Goal: Communication & Community: Answer question/provide support

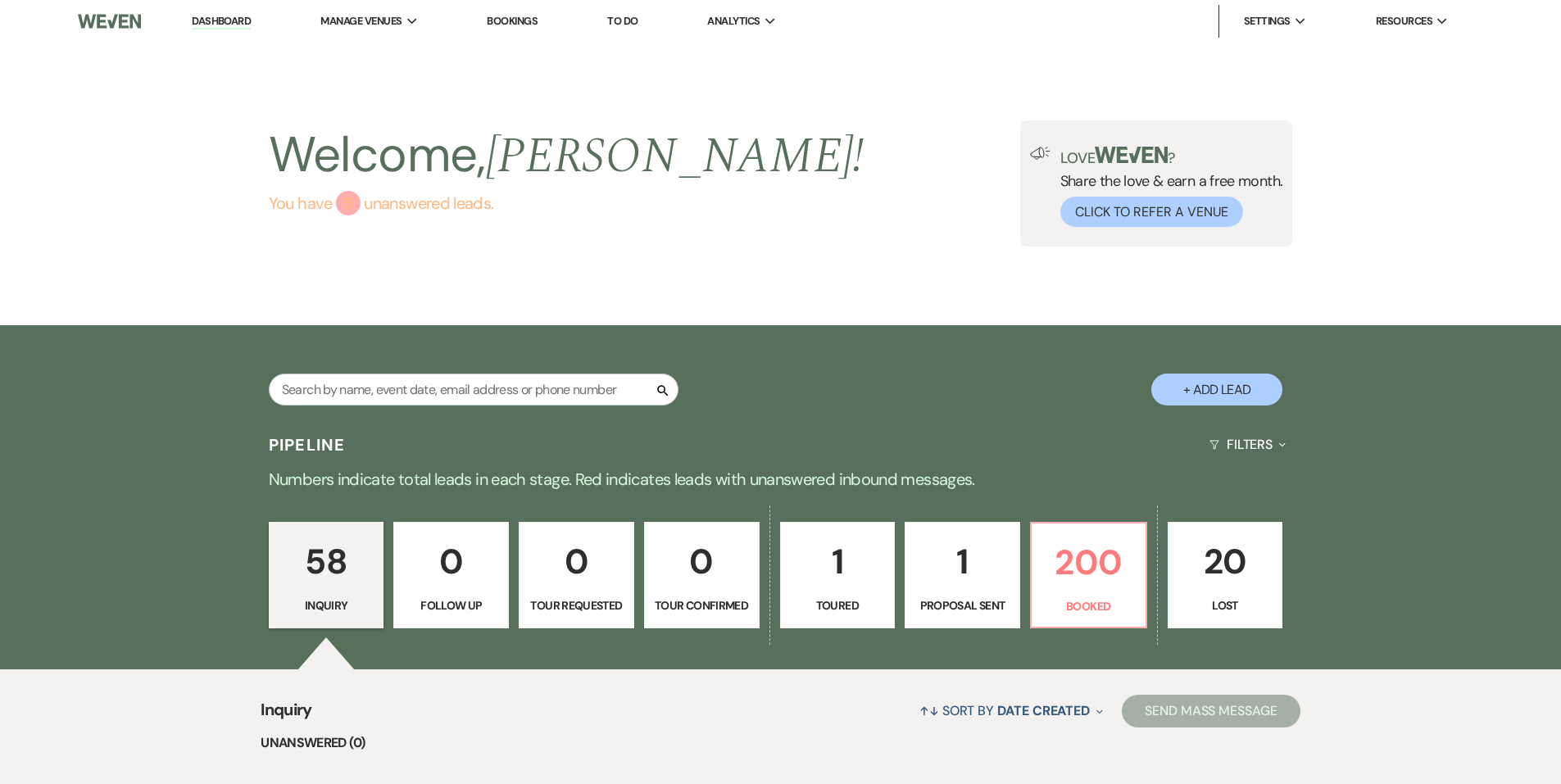
drag, startPoint x: 391, startPoint y: 208, endPoint x: 440, endPoint y: 339, distance: 139.9
click at [391, 208] on link "You have 5 unanswered lead s ." at bounding box center [566, 203] width 596 height 24
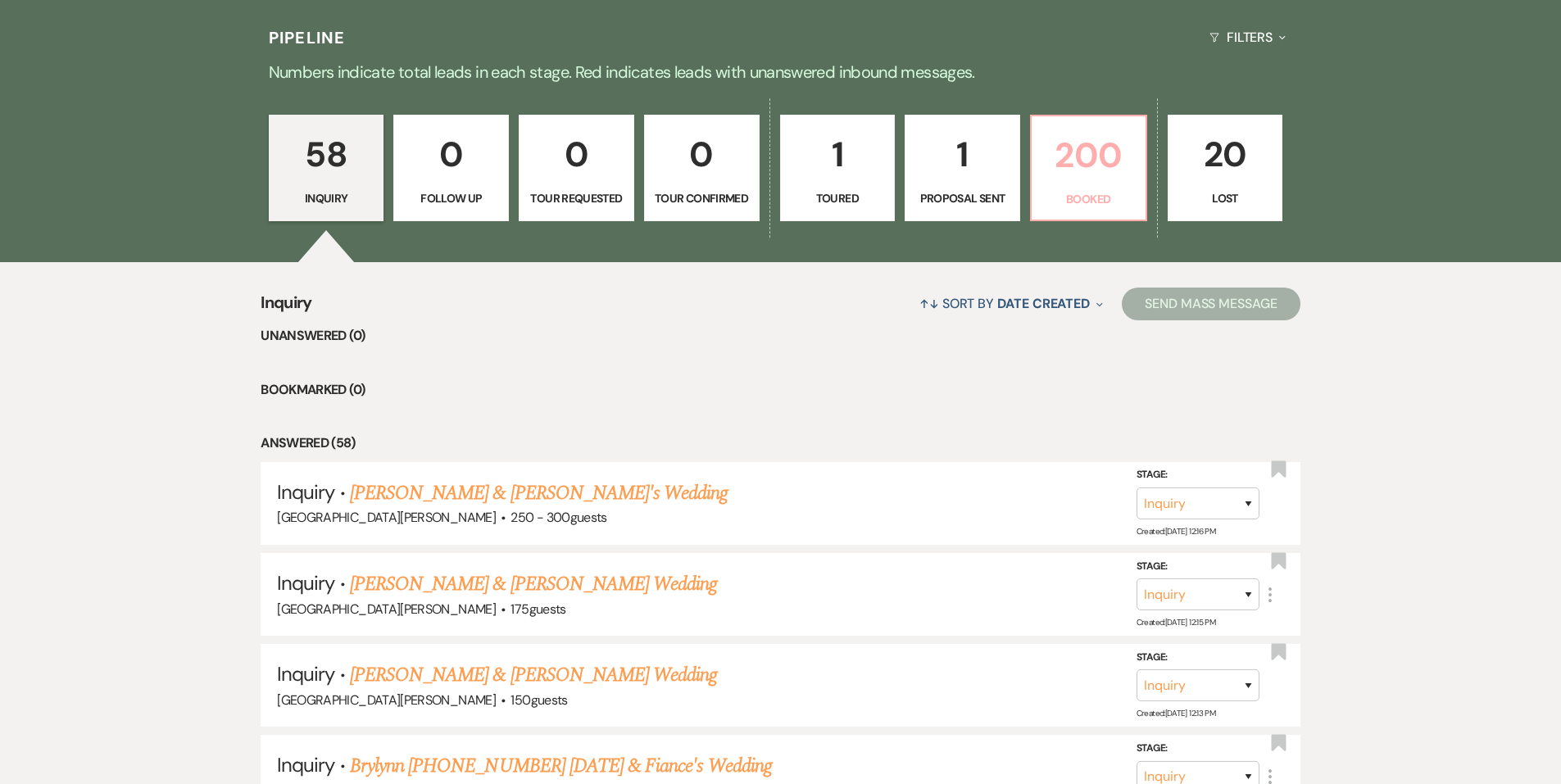
click at [1112, 143] on p "200" at bounding box center [1089, 154] width 95 height 55
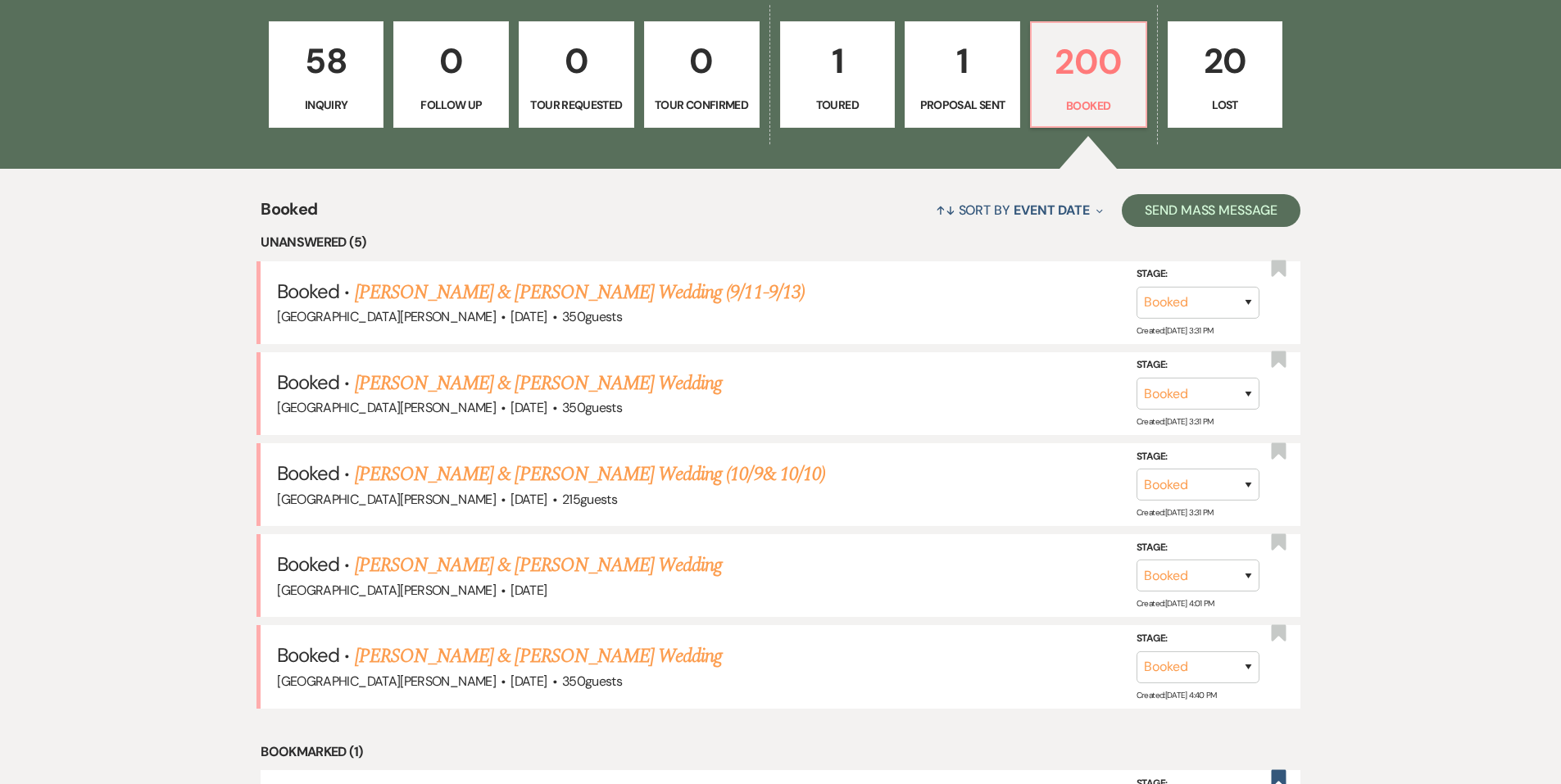
scroll to position [489, 0]
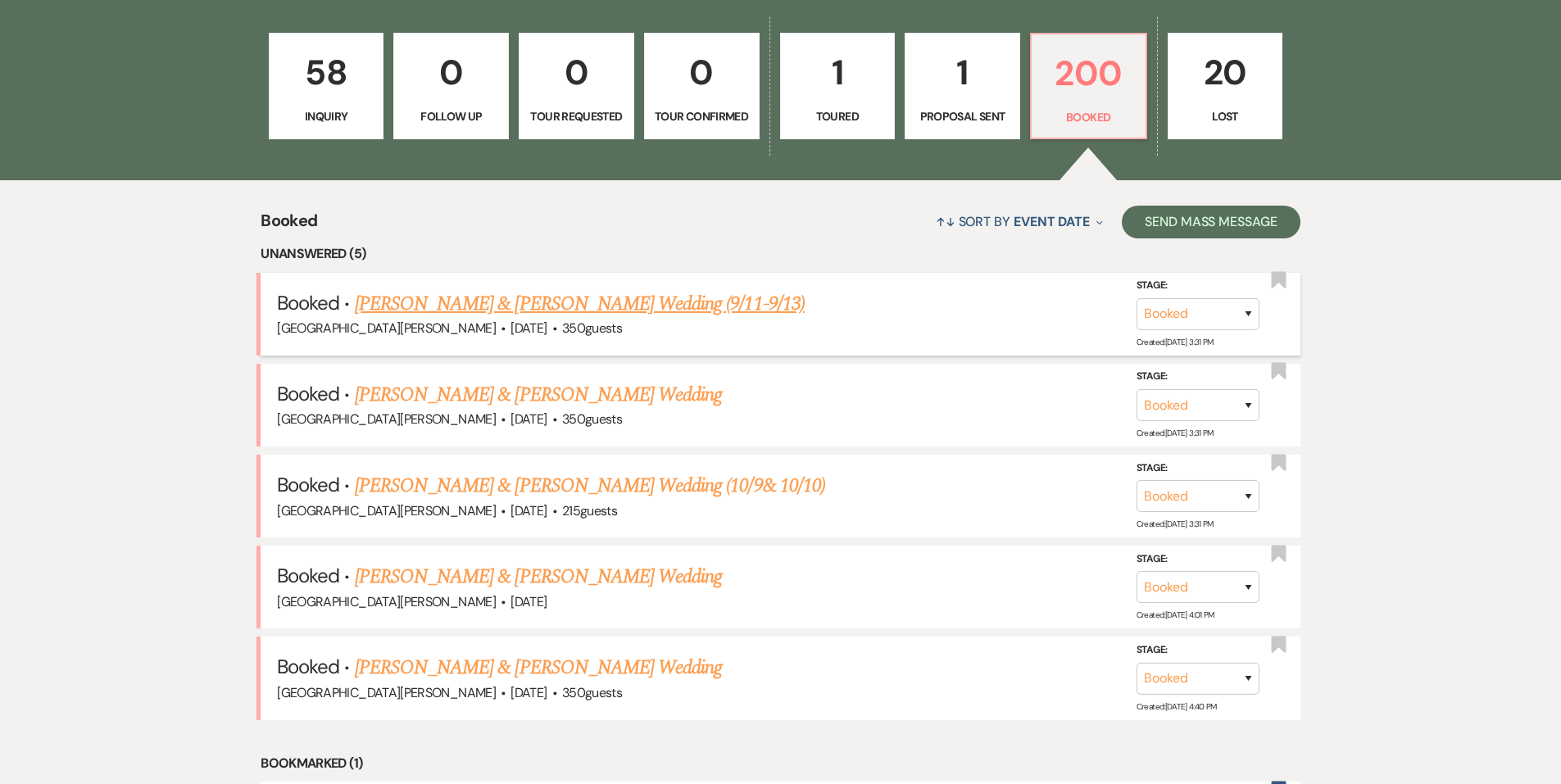
click at [556, 294] on link "[PERSON_NAME] & [PERSON_NAME] Wedding (9/11-9/13)" at bounding box center [579, 304] width 450 height 30
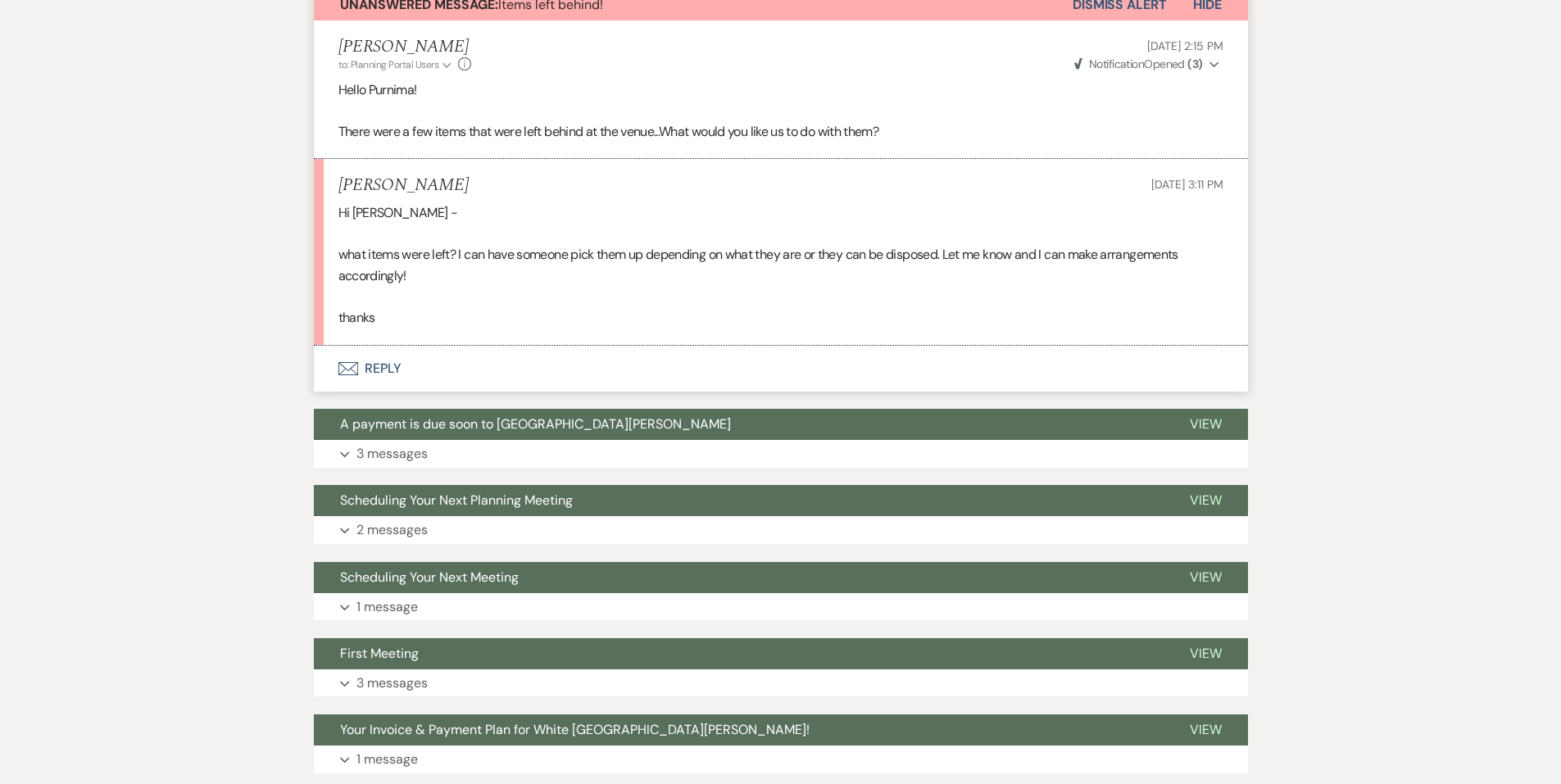
scroll to position [491, 0]
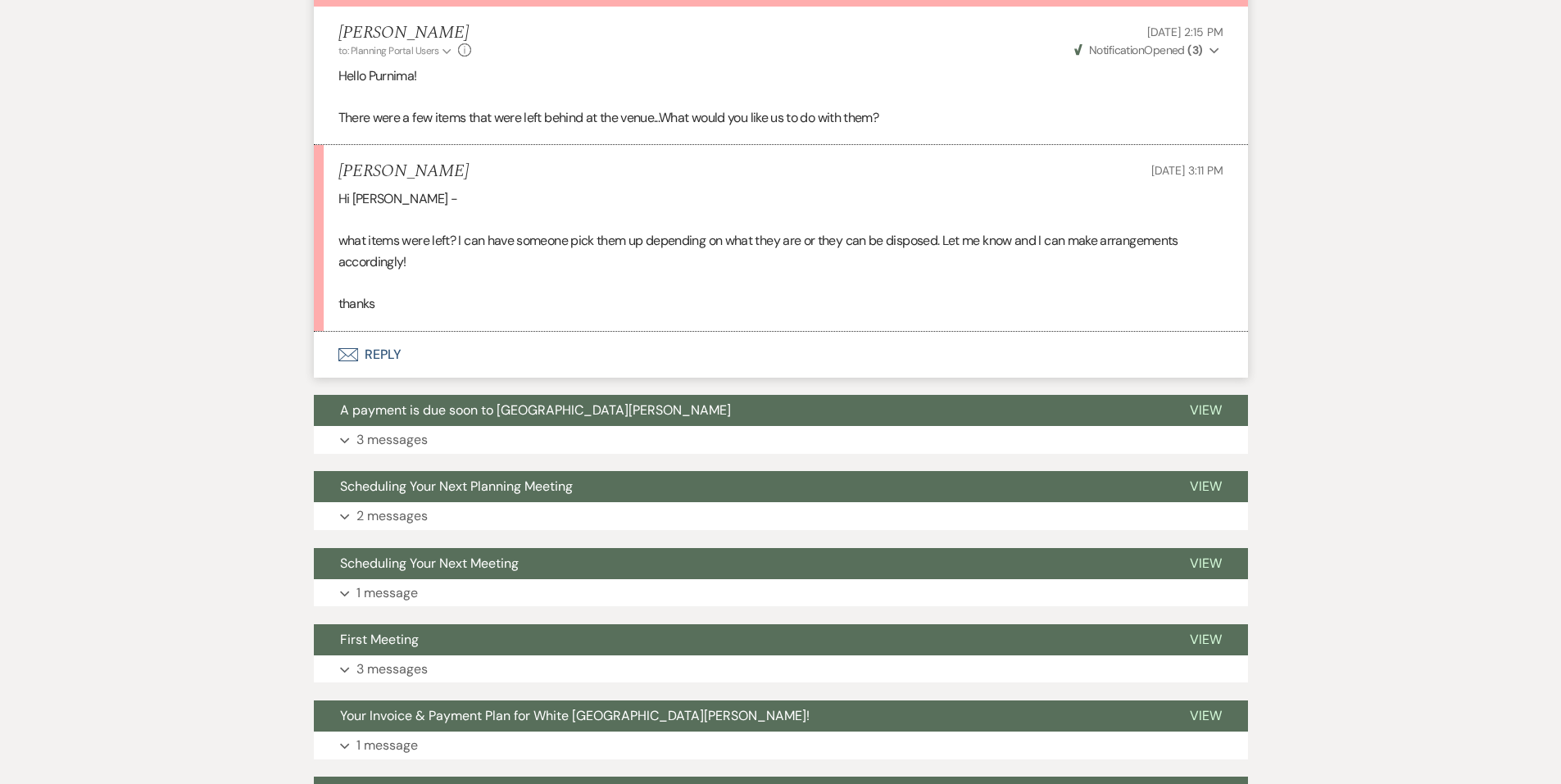
click at [406, 361] on button "Envelope Reply" at bounding box center [781, 354] width 935 height 46
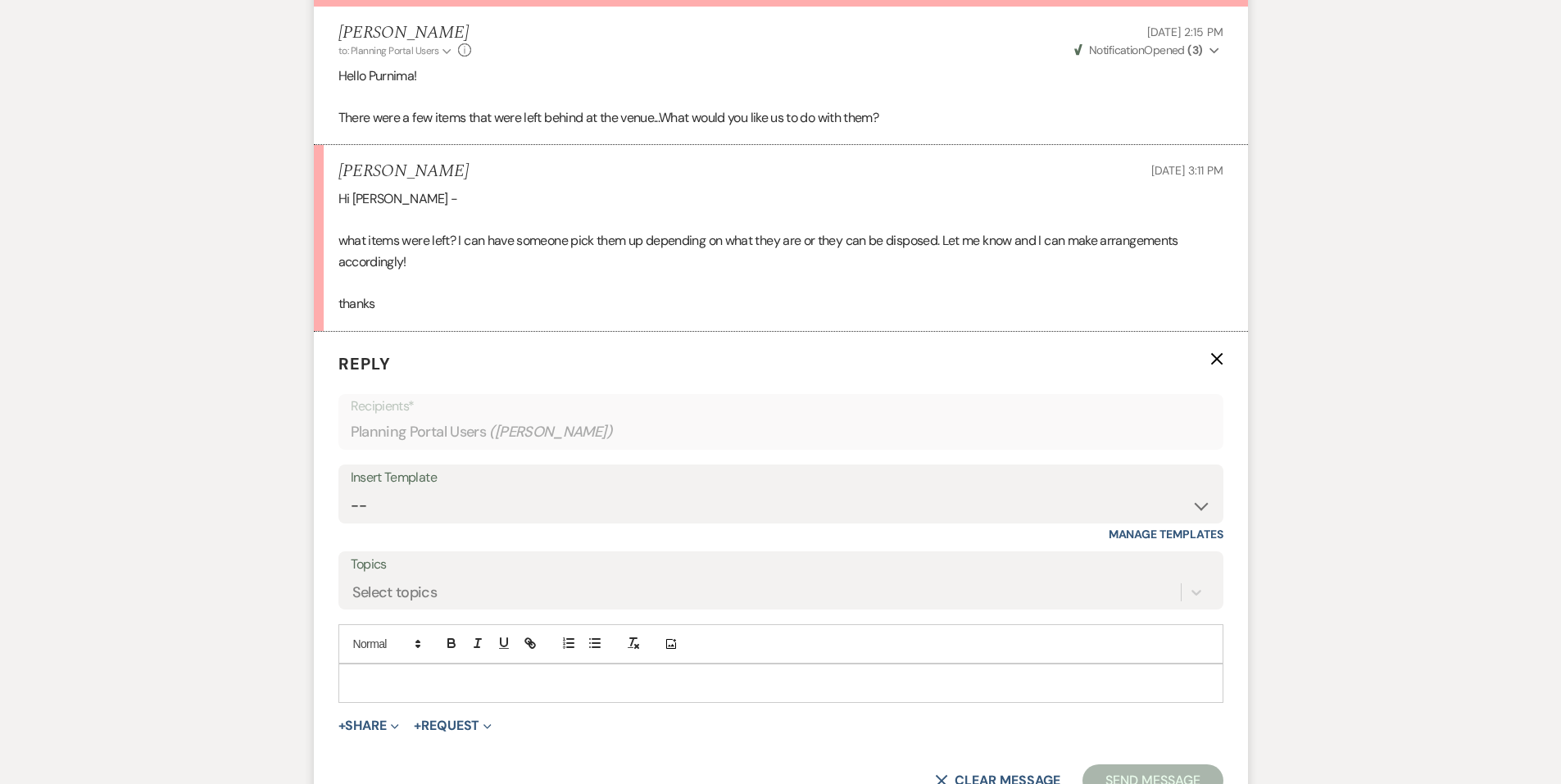
scroll to position [601, 0]
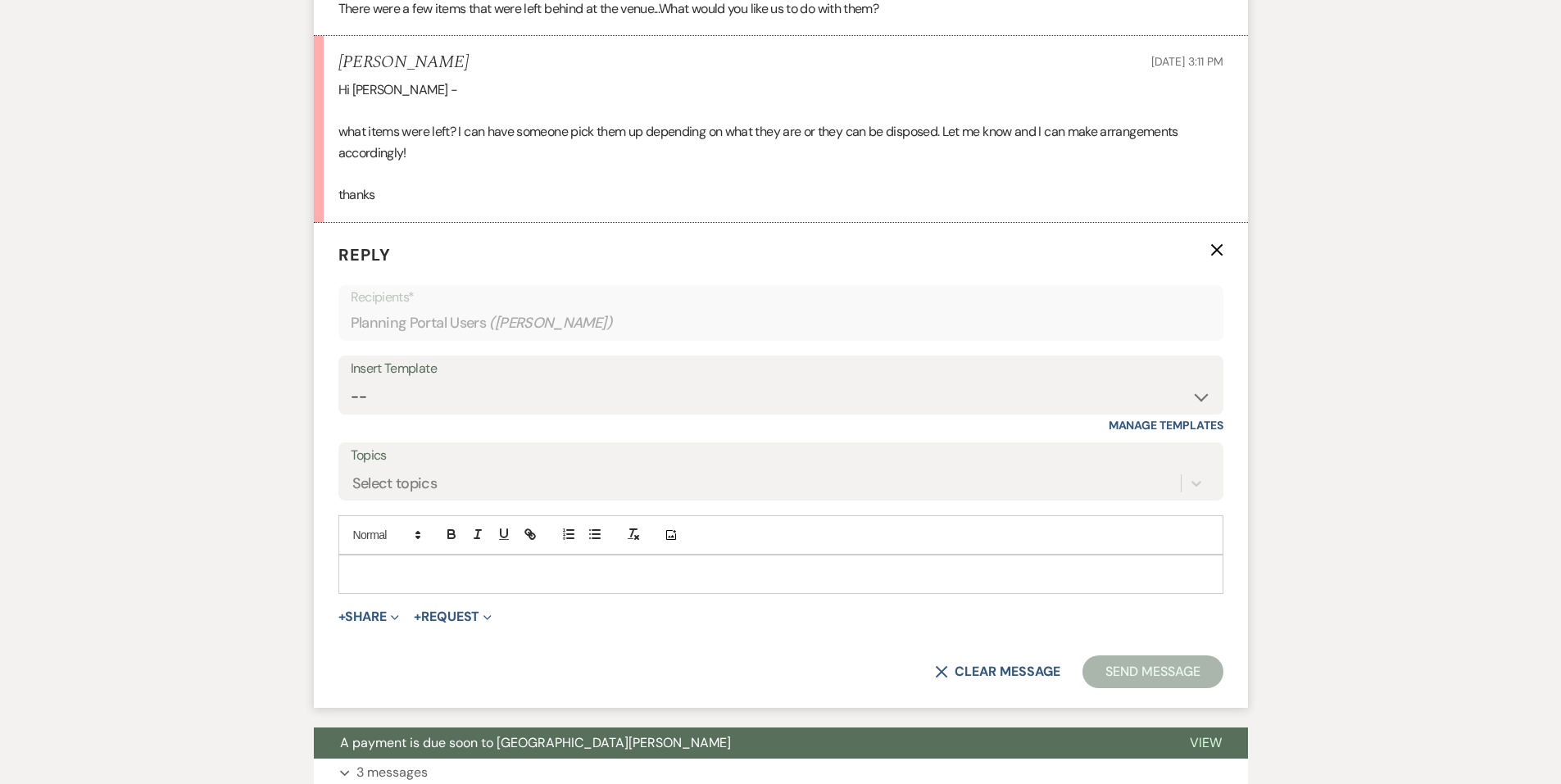
click at [445, 577] on p at bounding box center [780, 574] width 859 height 18
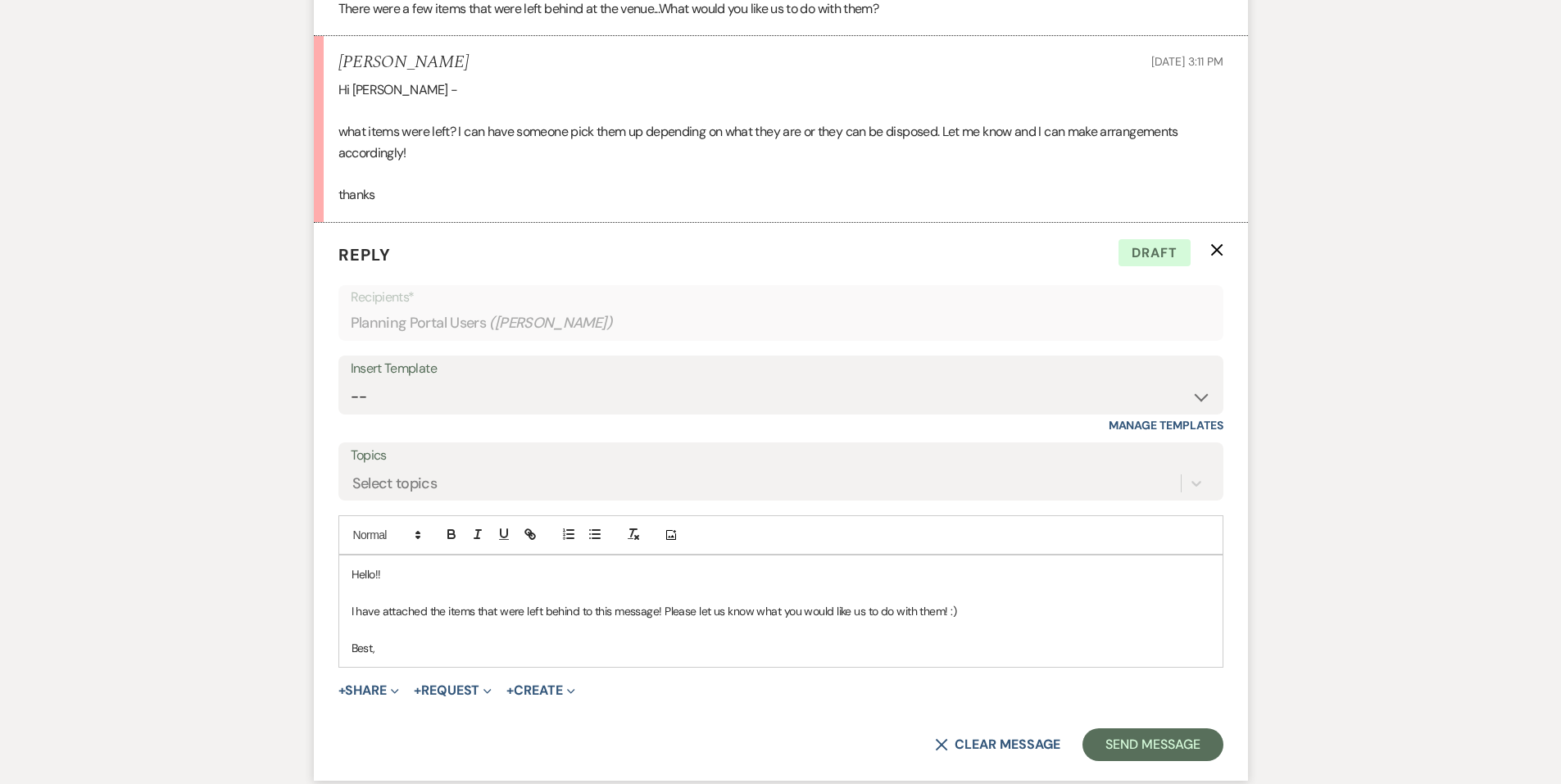
click at [989, 622] on p at bounding box center [780, 629] width 859 height 18
drag, startPoint x: 978, startPoint y: 610, endPoint x: 663, endPoint y: 614, distance: 315.0
click at [663, 614] on p "I have attached the items that were left behind to this message! Please let us …" at bounding box center [780, 611] width 859 height 18
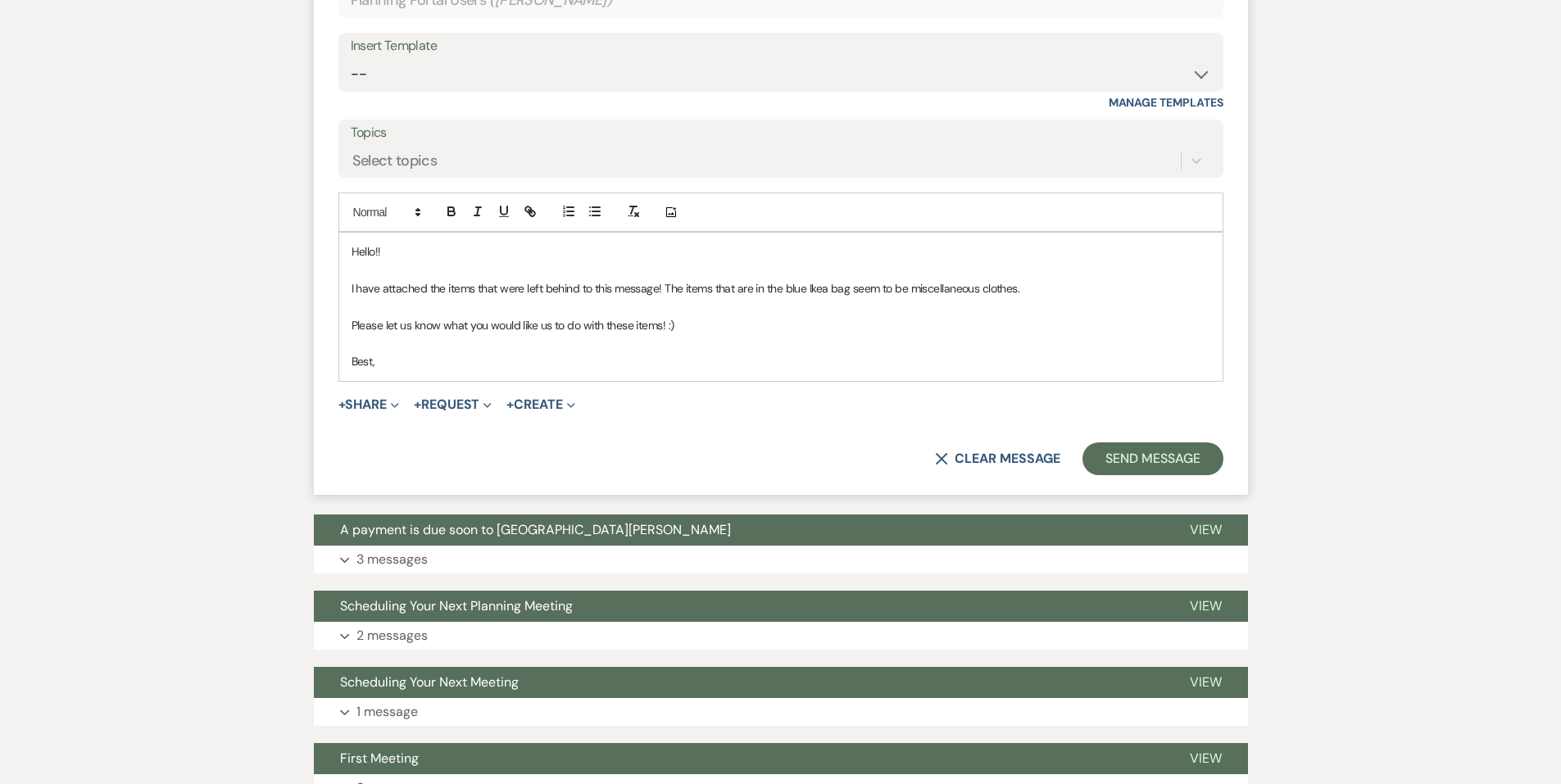
scroll to position [928, 0]
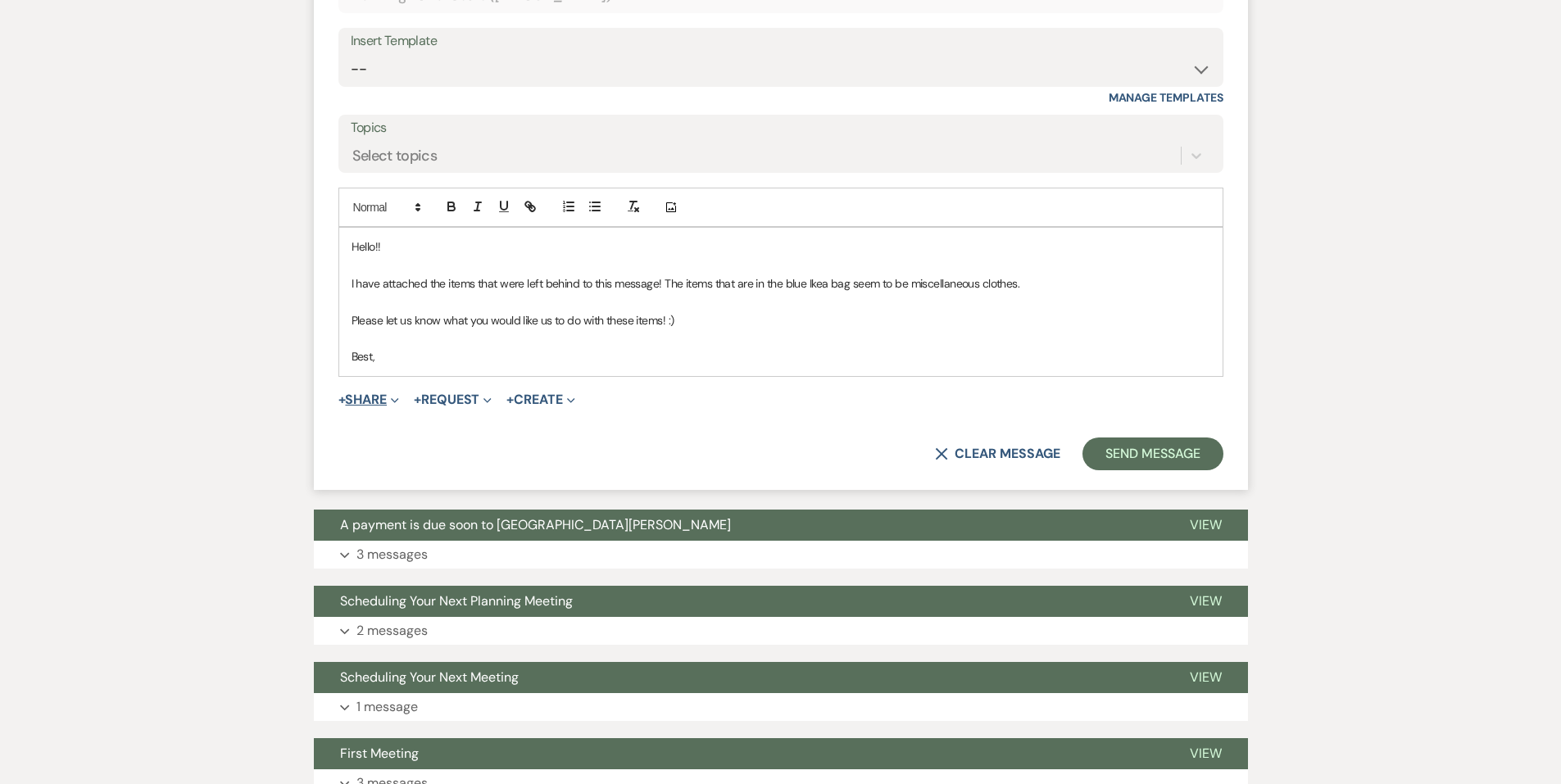
click at [377, 398] on button "+ Share Expand" at bounding box center [369, 400] width 62 height 14
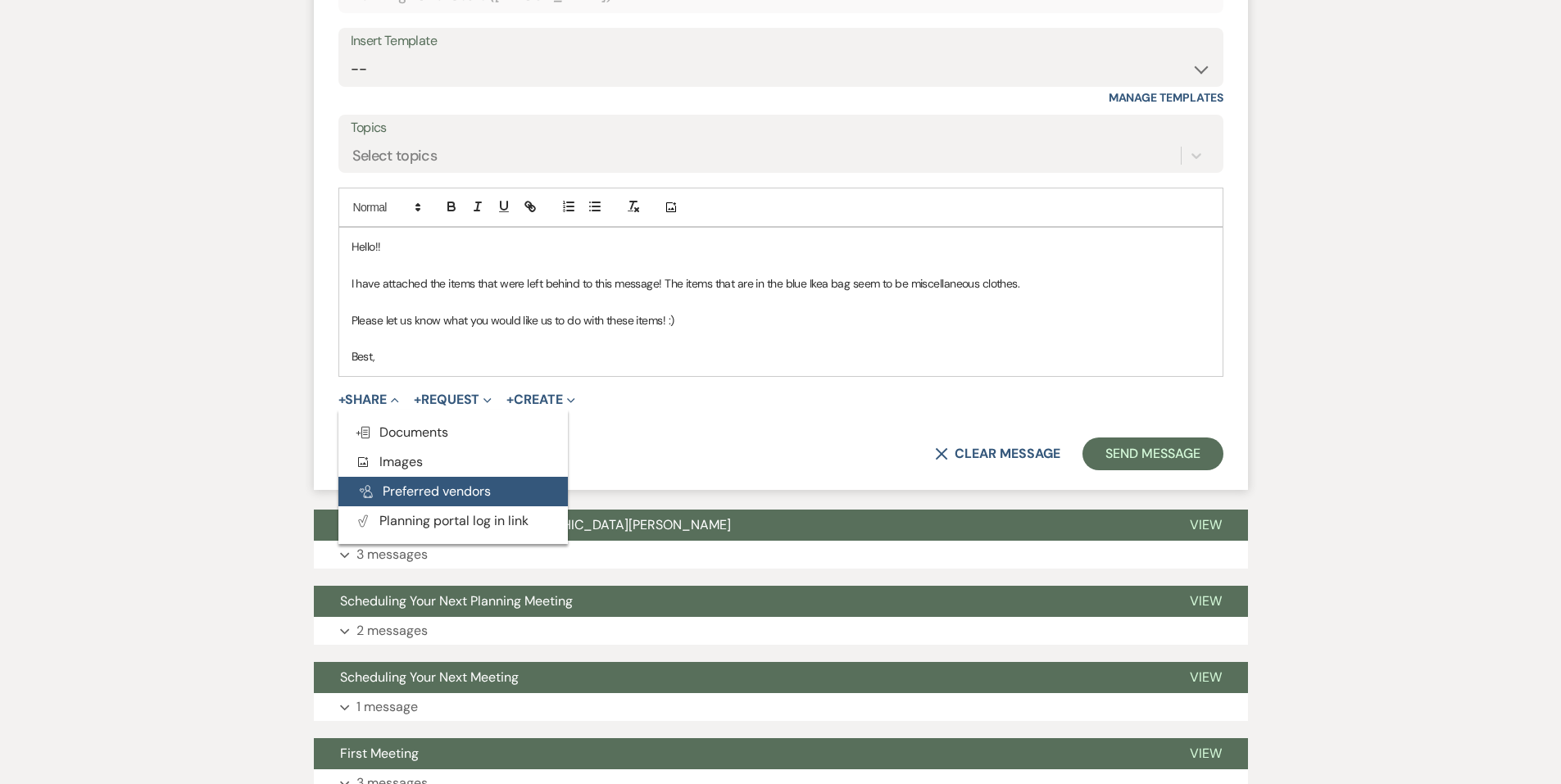
click at [404, 477] on button "Pref Vendors Preferred vendors" at bounding box center [453, 491] width 230 height 30
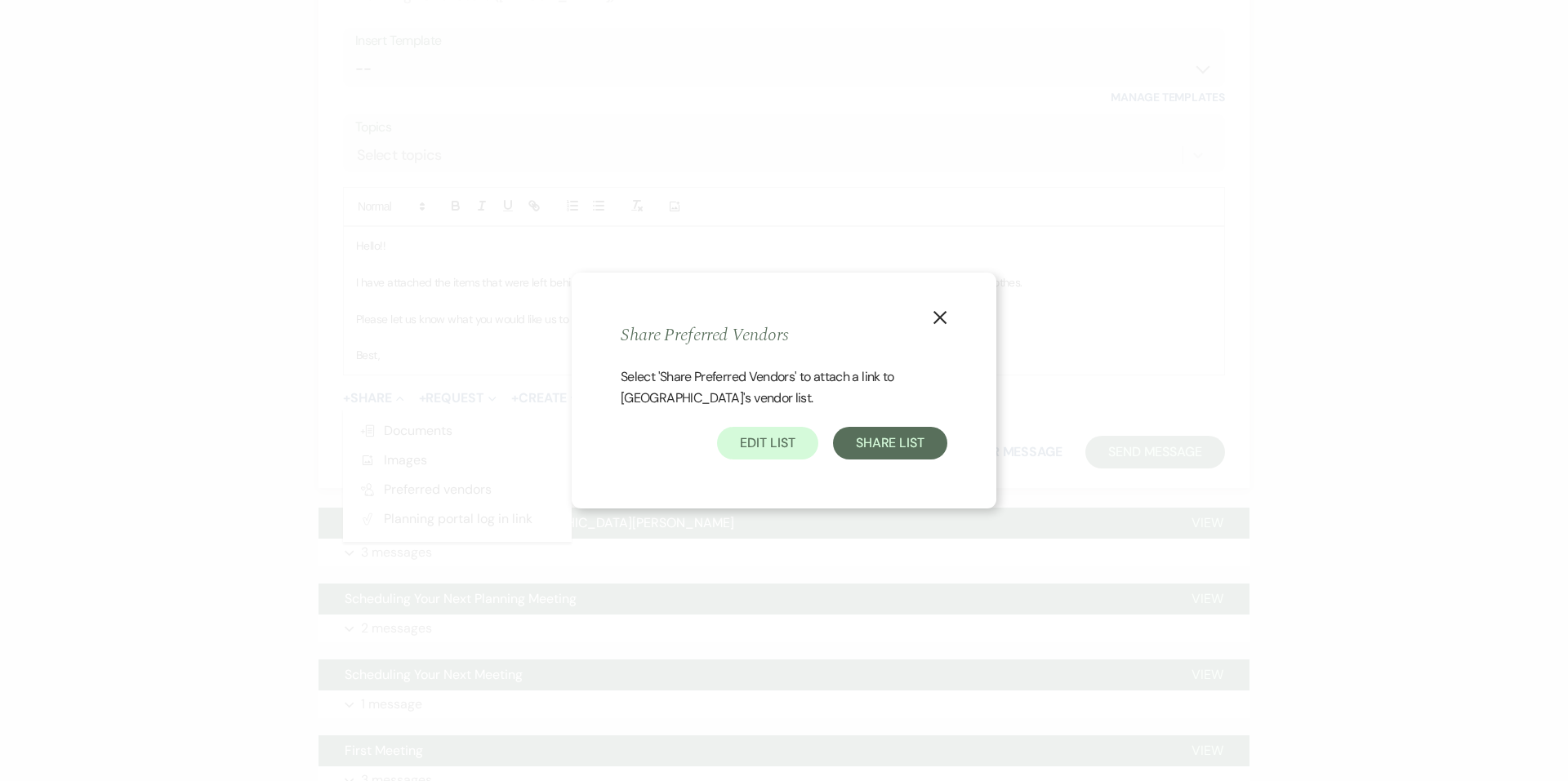
click at [936, 322] on icon "X" at bounding box center [940, 317] width 14 height 14
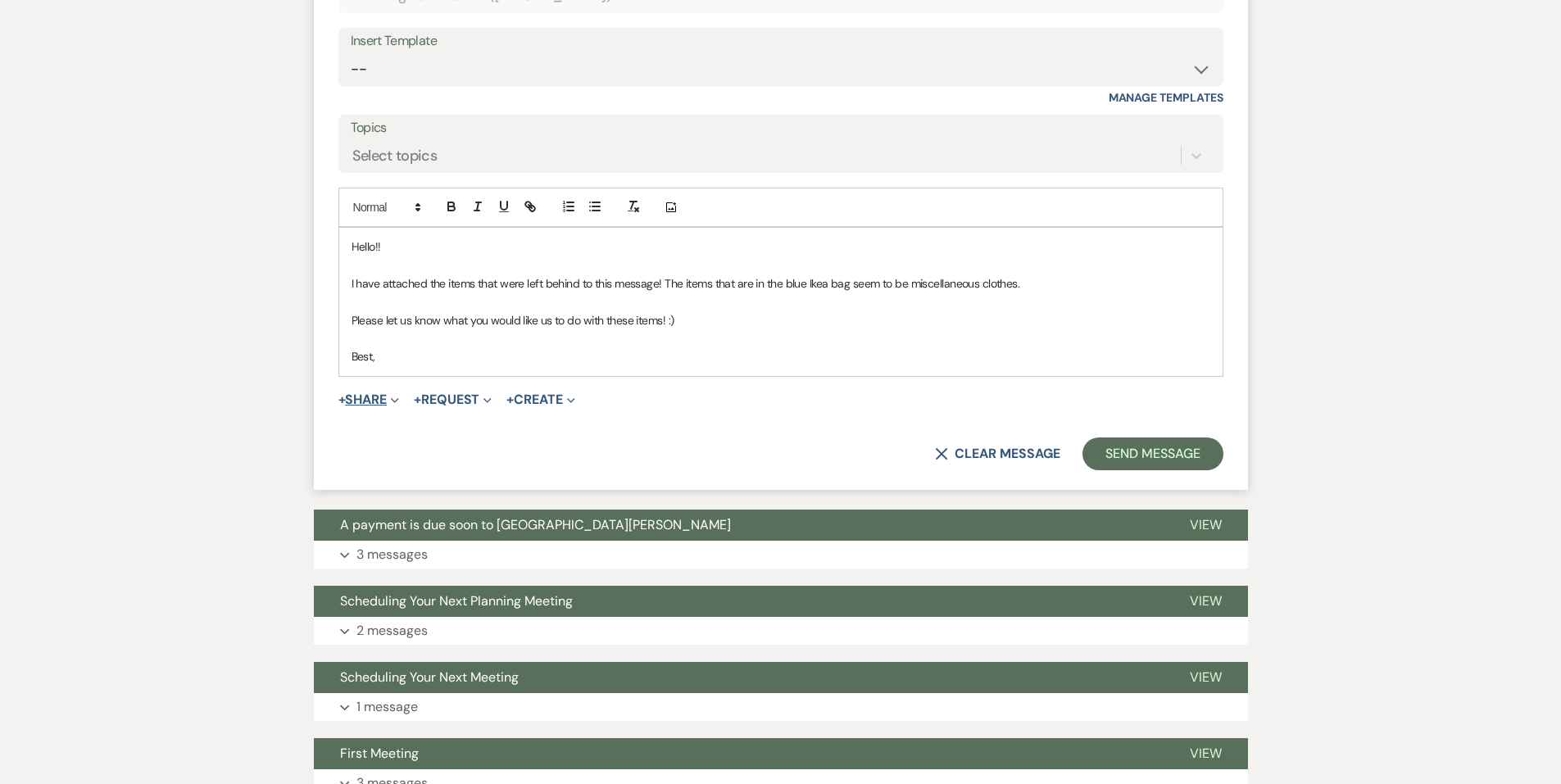
click at [366, 400] on button "+ Share Expand" at bounding box center [369, 400] width 62 height 14
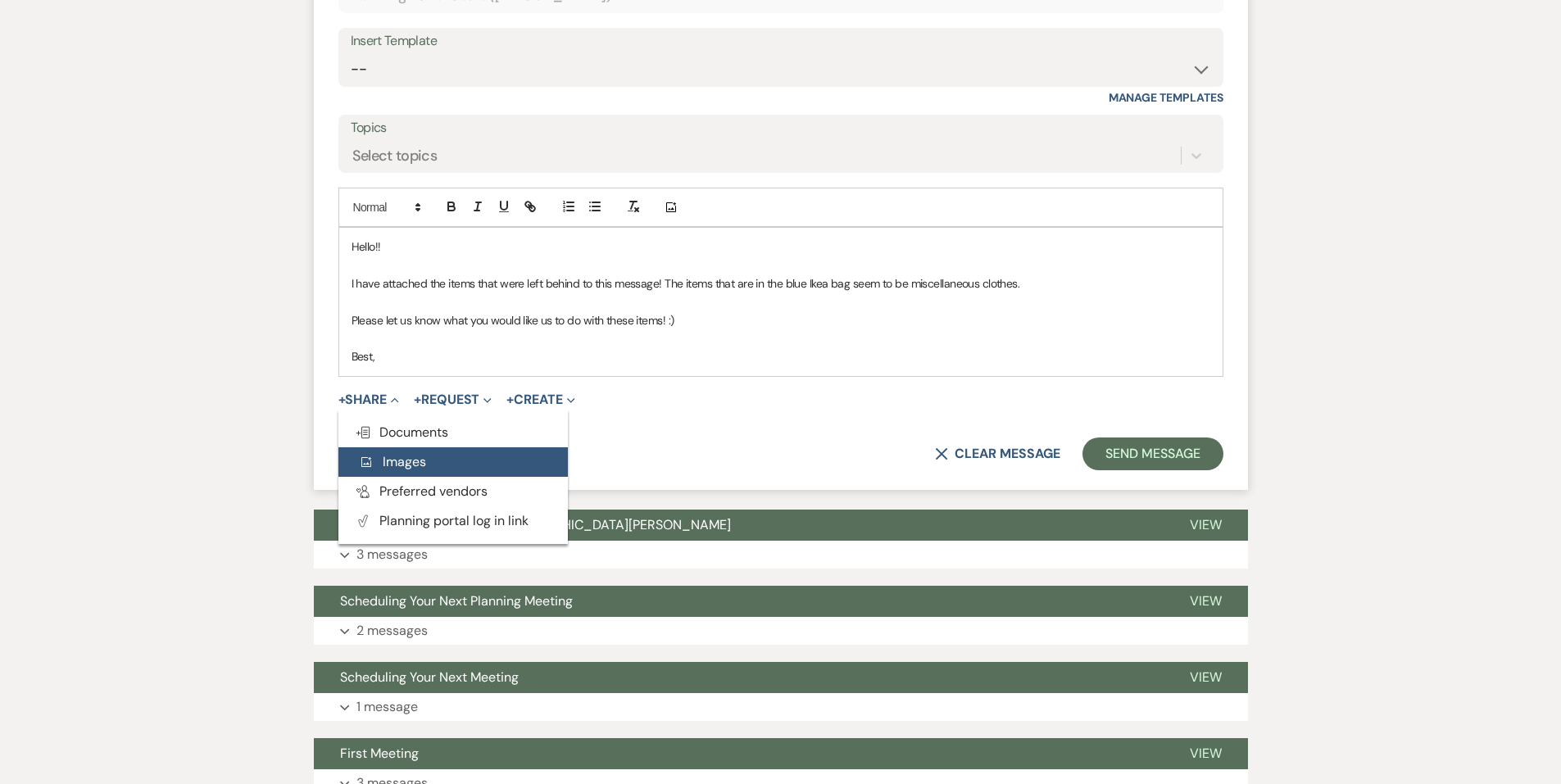
click at [388, 463] on span "Add Photo Images" at bounding box center [392, 462] width 68 height 17
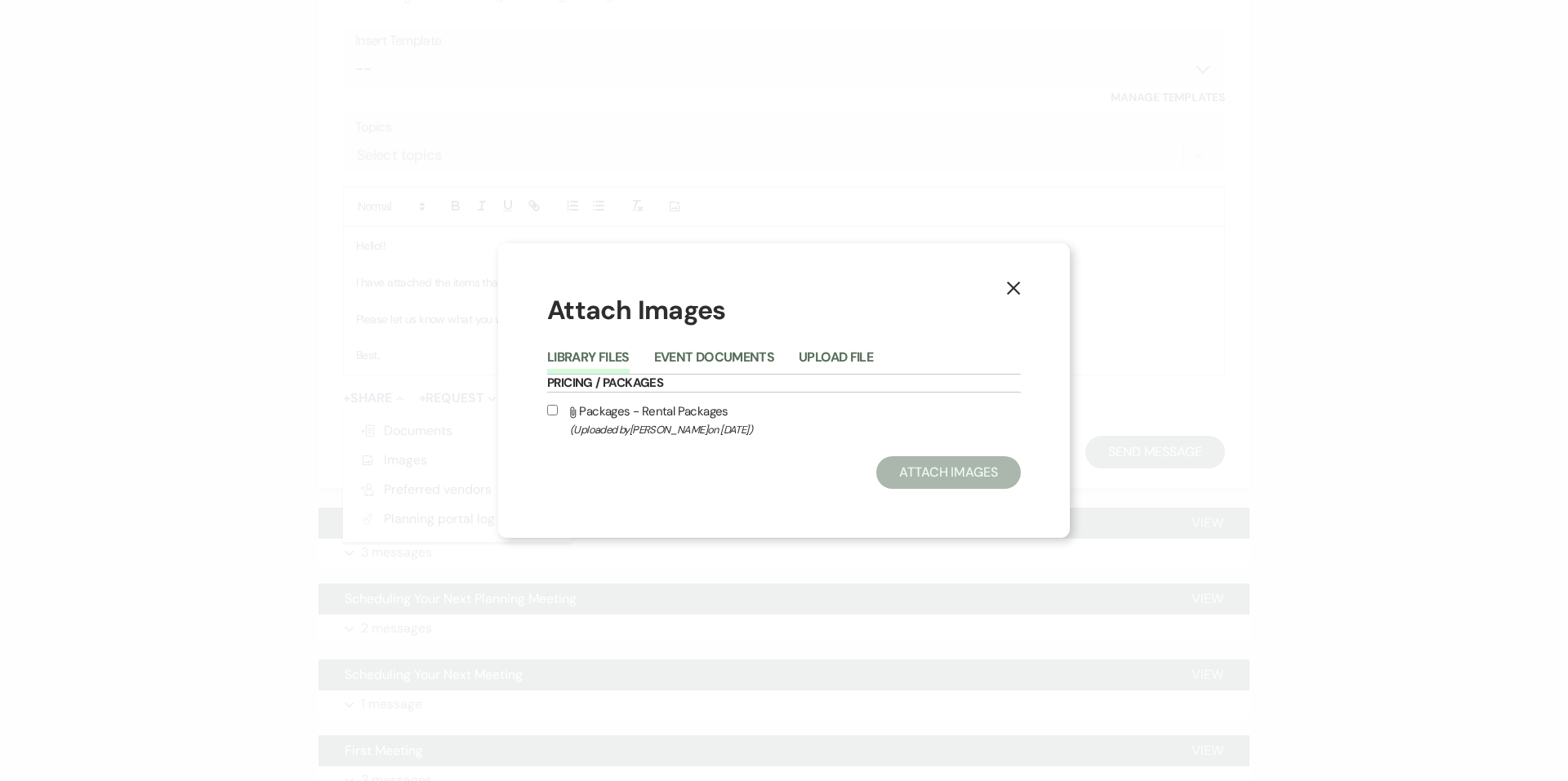
click at [796, 366] on li "Event Documents" at bounding box center [727, 361] width 145 height 27
click at [801, 362] on button "Upload File" at bounding box center [835, 361] width 74 height 23
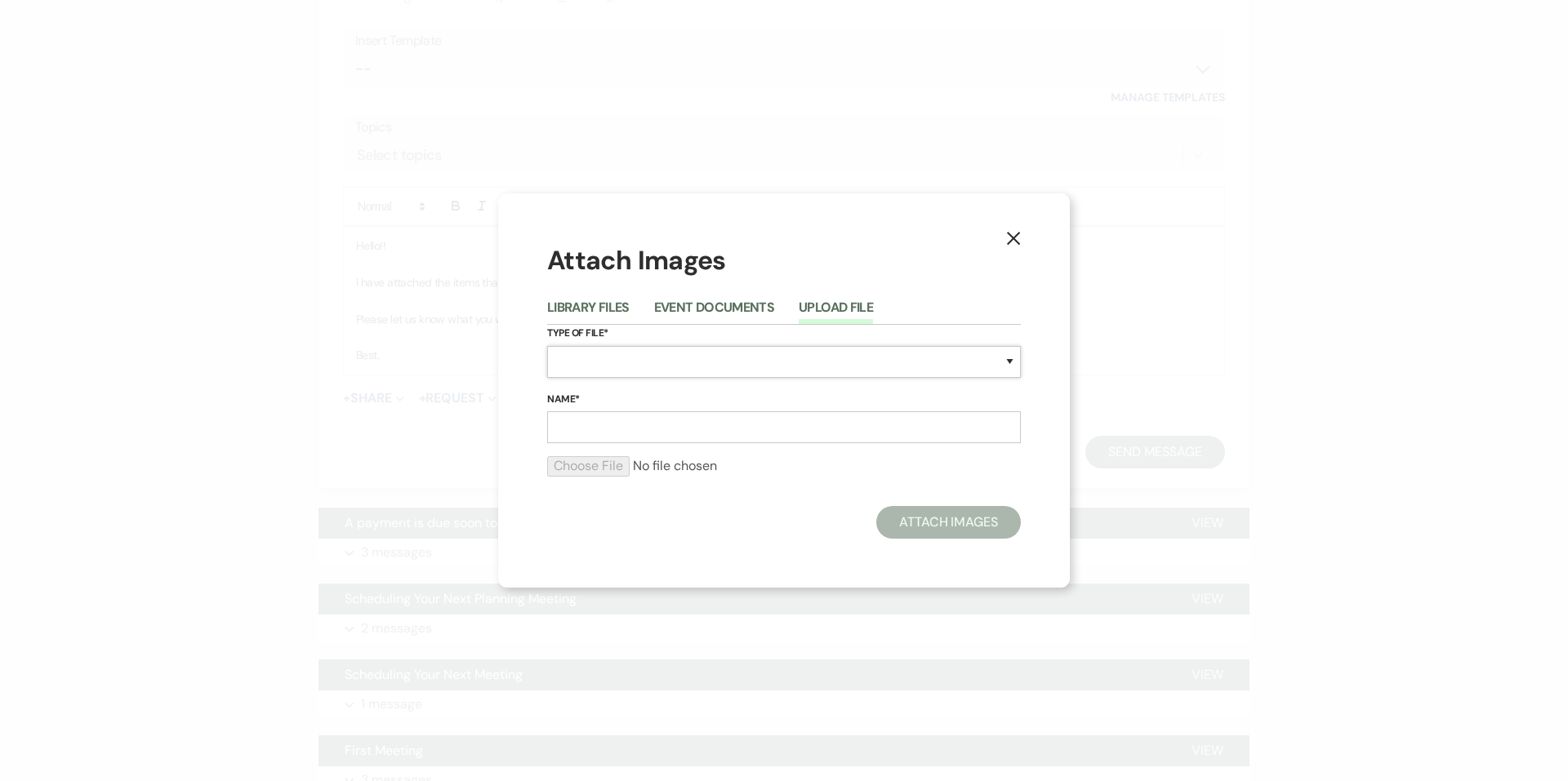
click at [612, 362] on select "Special Event Insurance Vendor Certificate of Insurance Contracts / Rental Agre…" at bounding box center [783, 362] width 474 height 32
select select "0"
click at [547, 346] on select "Special Event Insurance Vendor Certificate of Insurance Contracts / Rental Agre…" at bounding box center [783, 362] width 474 height 32
click at [584, 430] on input "Name*" at bounding box center [783, 427] width 474 height 32
type input "Left Items"
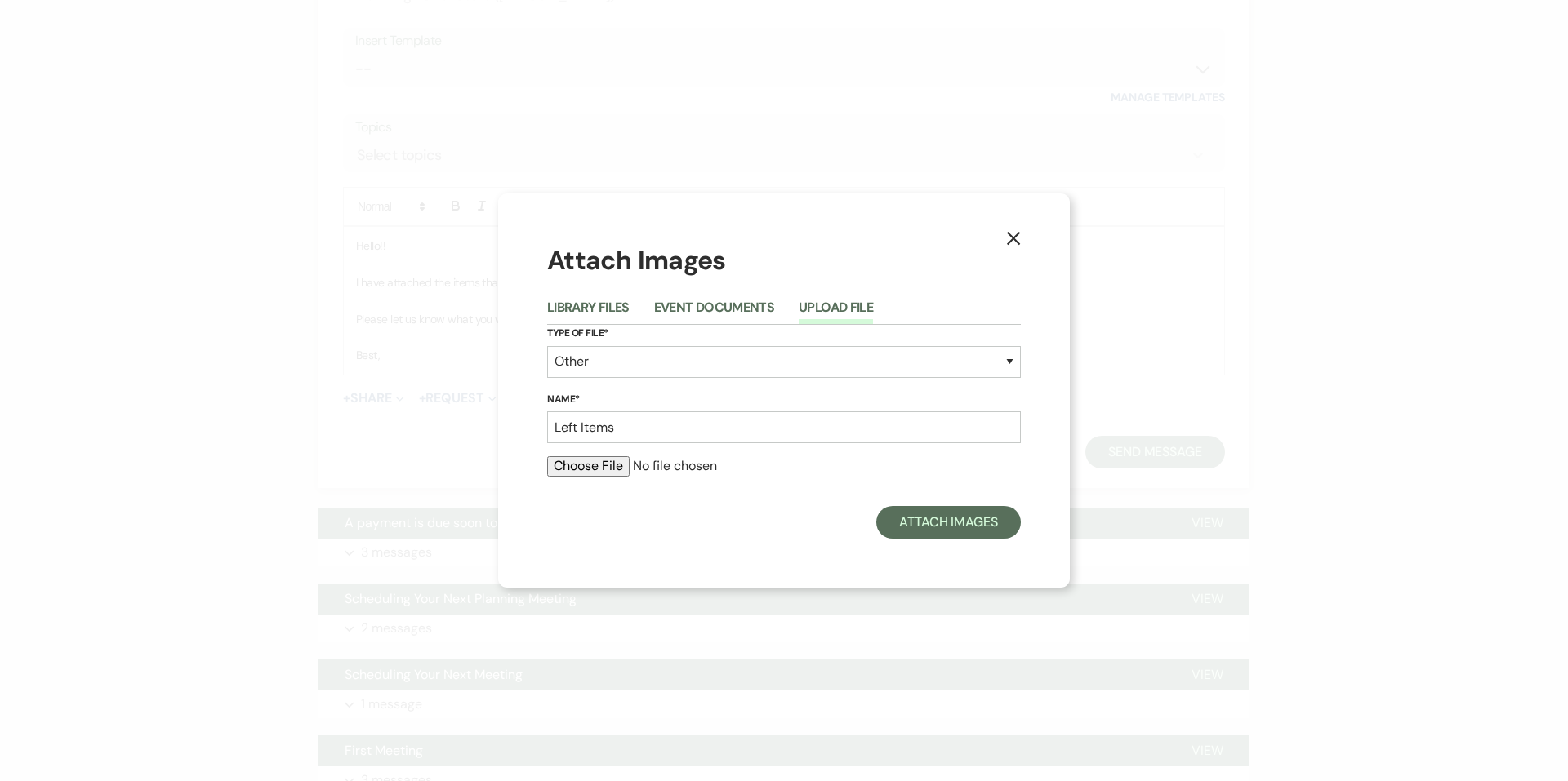
click at [551, 464] on input "file" at bounding box center [783, 466] width 474 height 19
type input "C:\fakepath\IMG_2972.jpg"
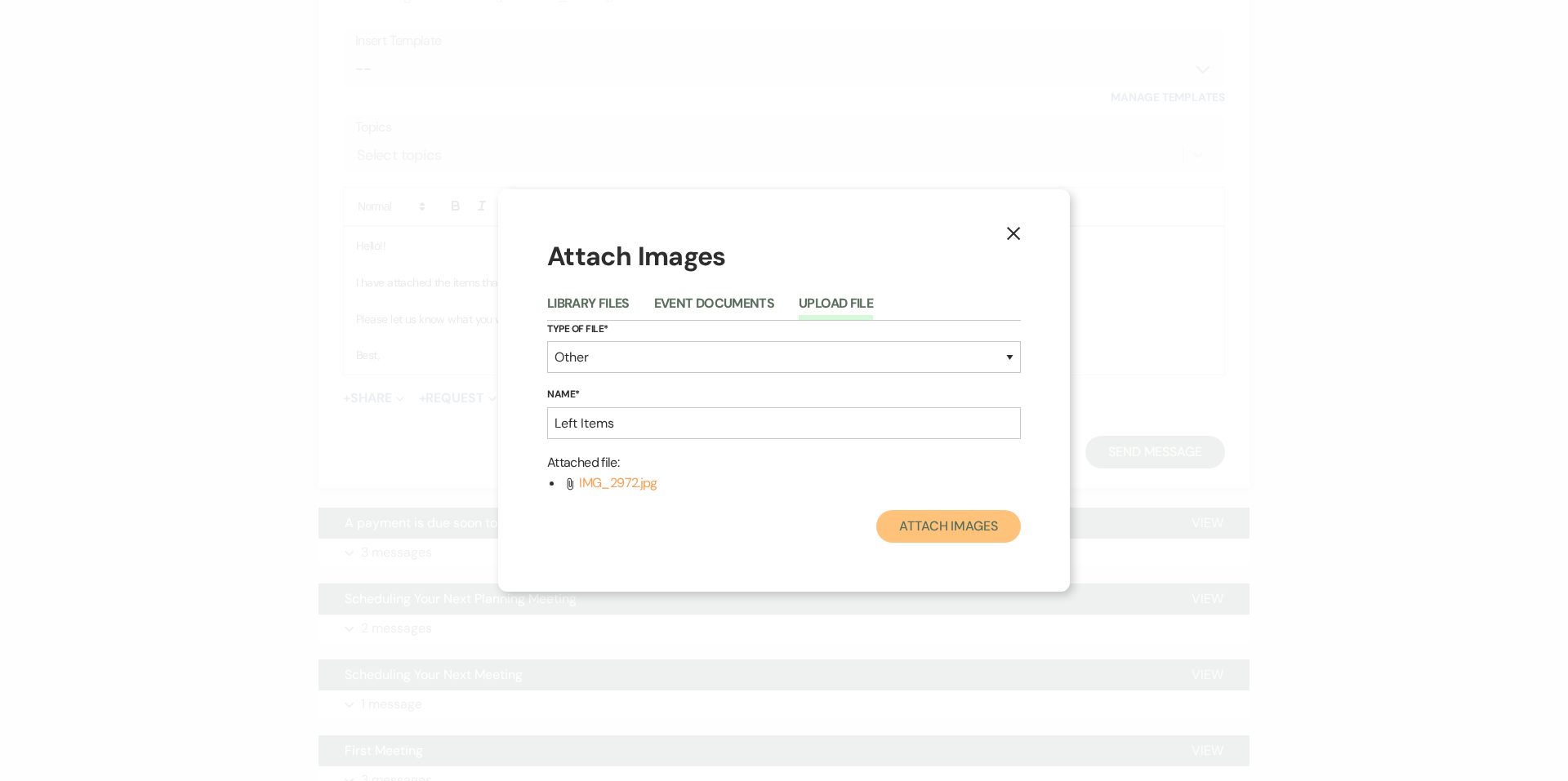
click at [984, 534] on button "Attach Images" at bounding box center [949, 526] width 145 height 33
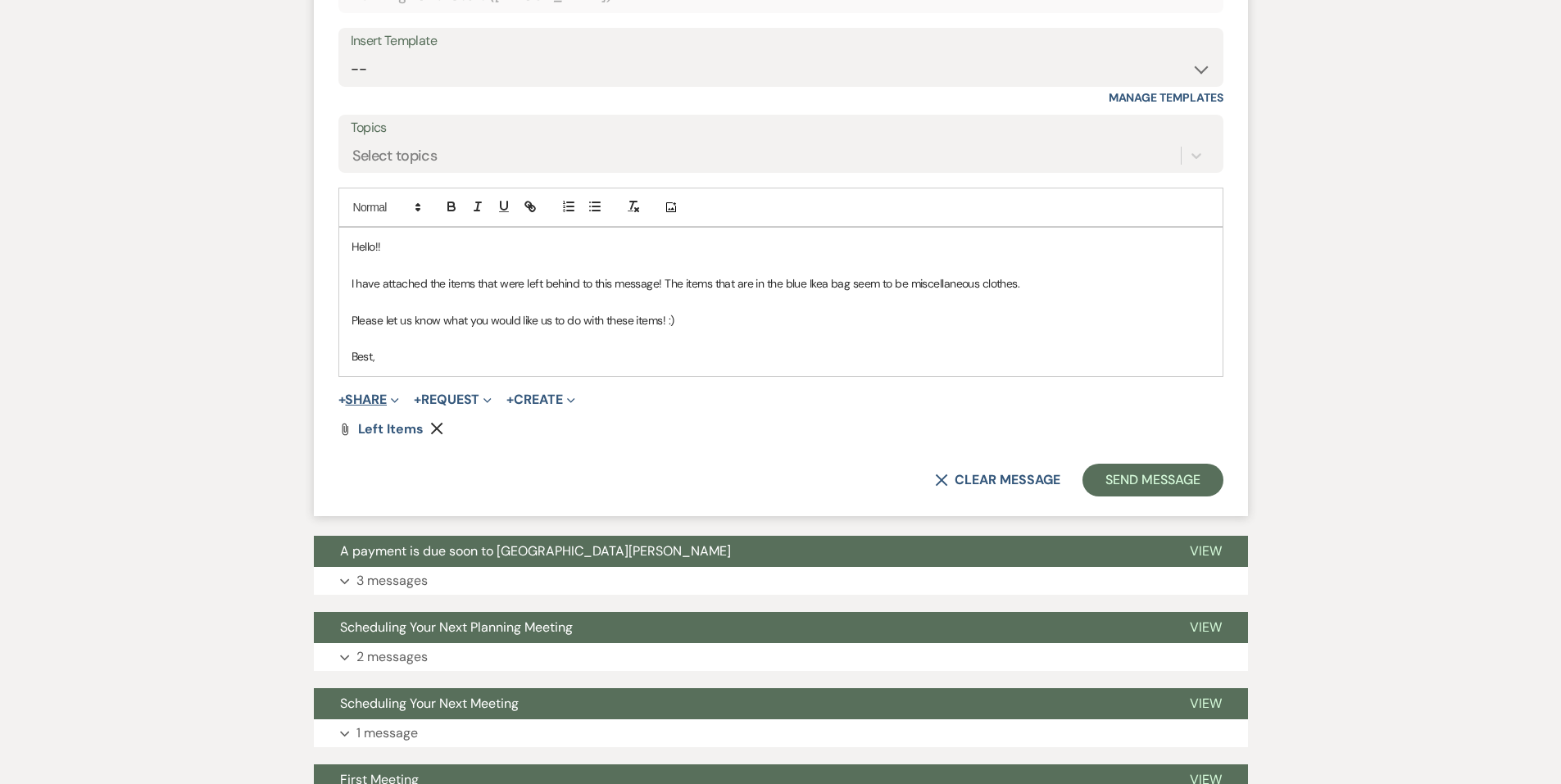
click at [371, 397] on button "+ Share Expand" at bounding box center [369, 400] width 62 height 14
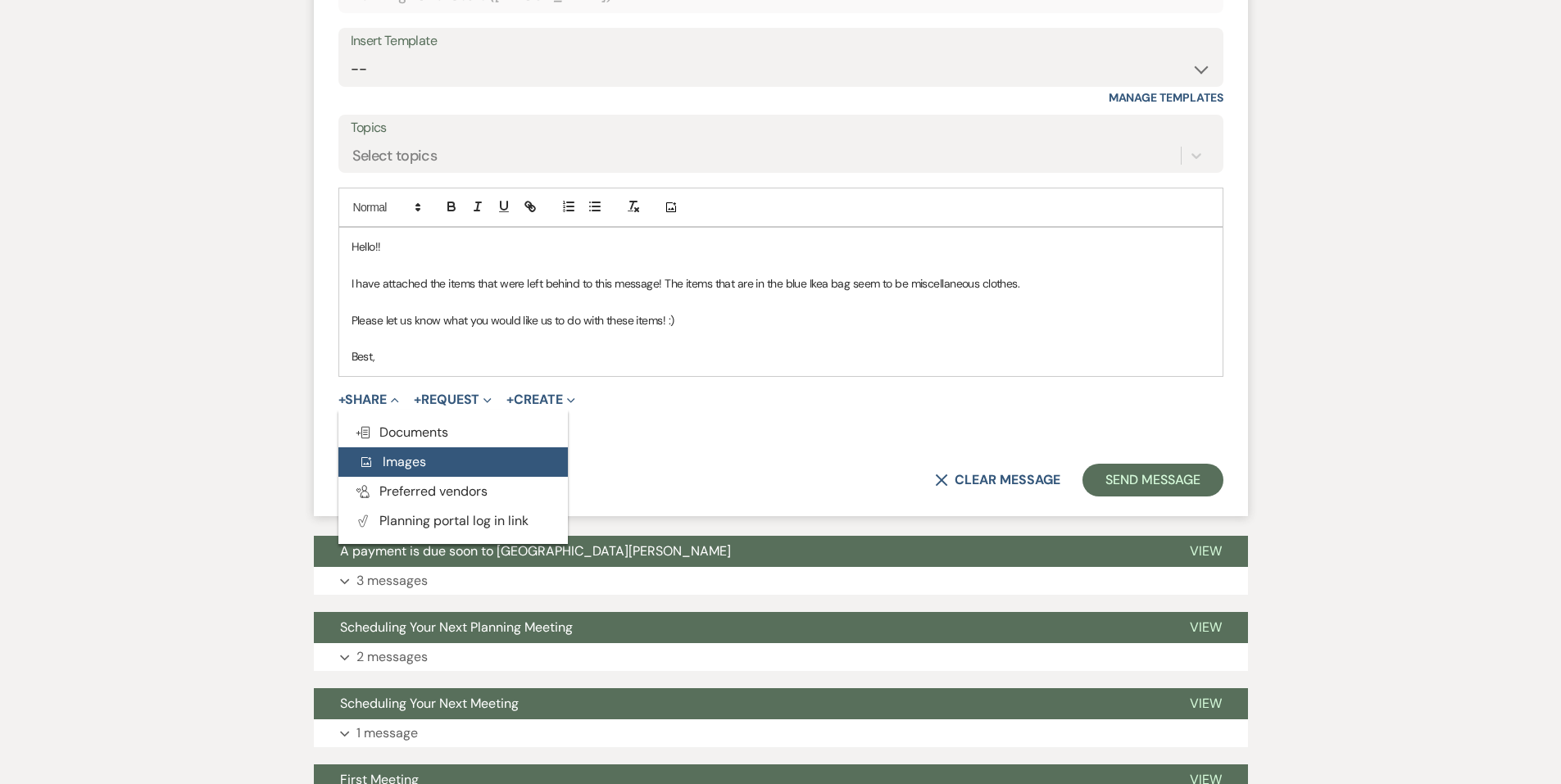
click at [386, 457] on span "Add Photo Images" at bounding box center [392, 462] width 68 height 17
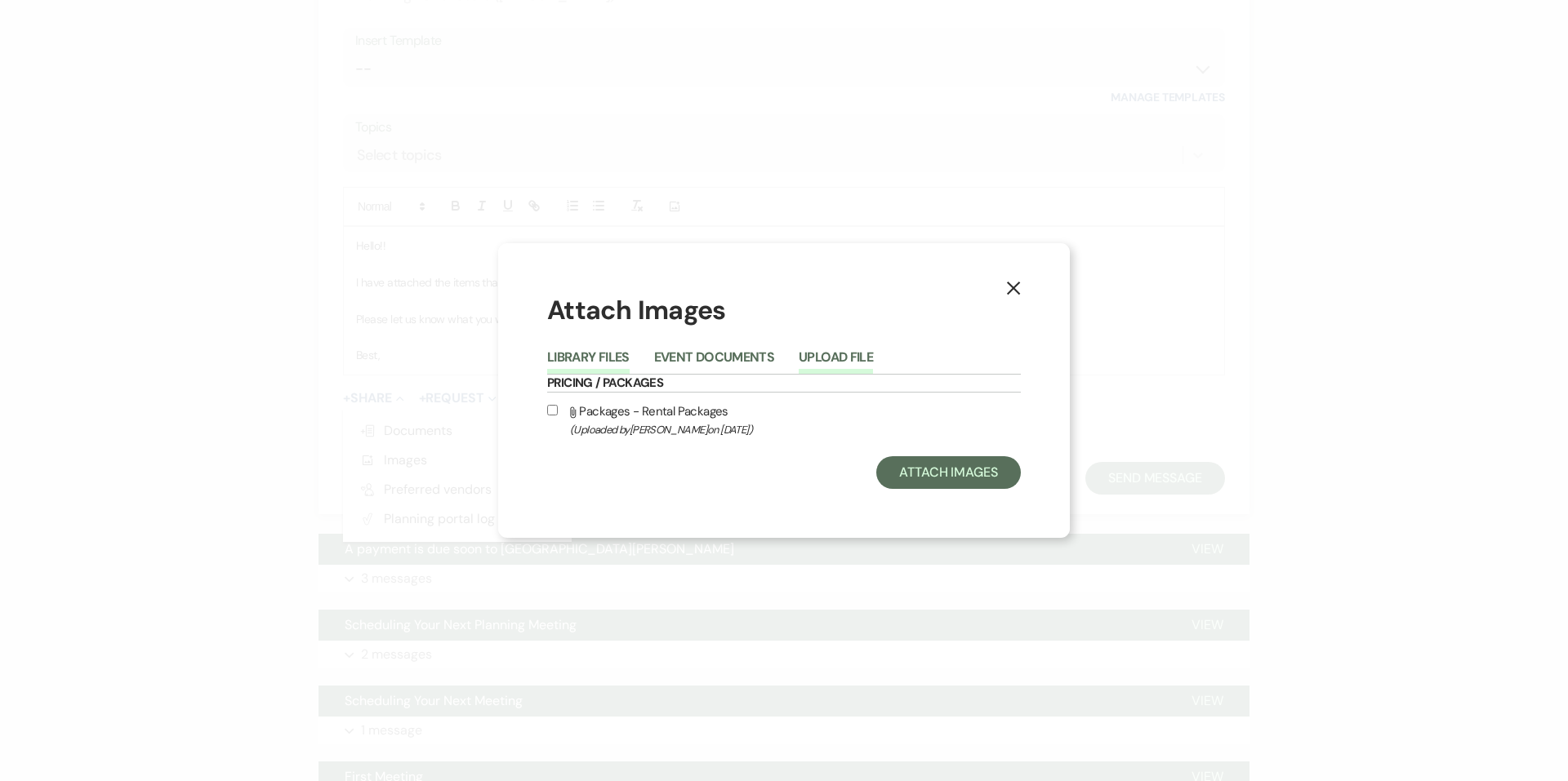
click at [827, 354] on button "Upload File" at bounding box center [835, 361] width 74 height 23
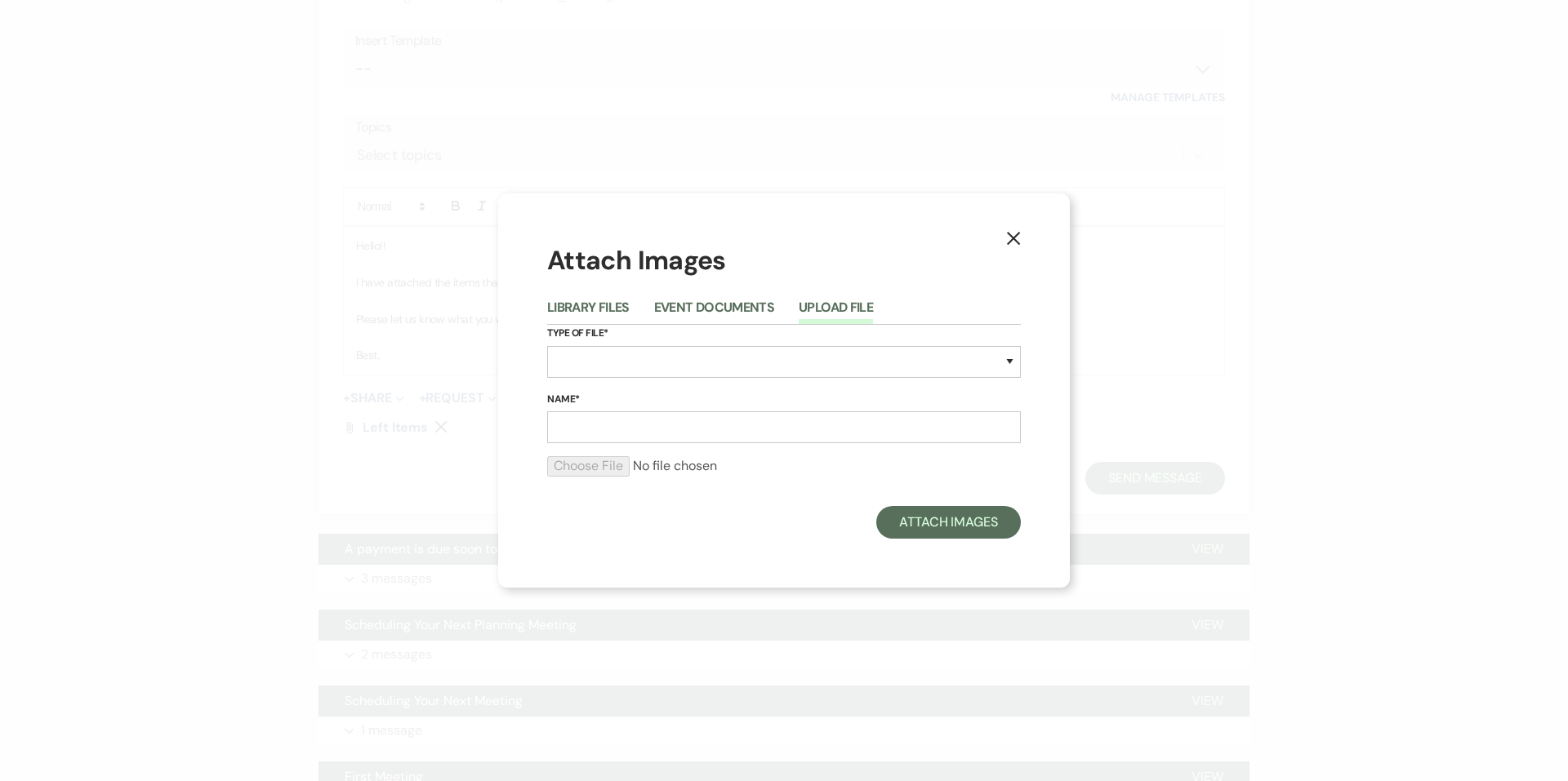
click at [567, 384] on div "Type of File* Special Event Insurance Vendor Certificate of Insurance Contracts…" at bounding box center [783, 357] width 474 height 66
click at [573, 376] on select "Special Event Insurance Vendor Certificate of Insurance Contracts / Rental Agre…" at bounding box center [783, 362] width 474 height 32
select select "0"
click at [547, 346] on select "Special Event Insurance Vendor Certificate of Insurance Contracts / Rental Agre…" at bounding box center [783, 362] width 474 height 32
drag, startPoint x: 603, startPoint y: 430, endPoint x: 606, endPoint y: 420, distance: 10.4
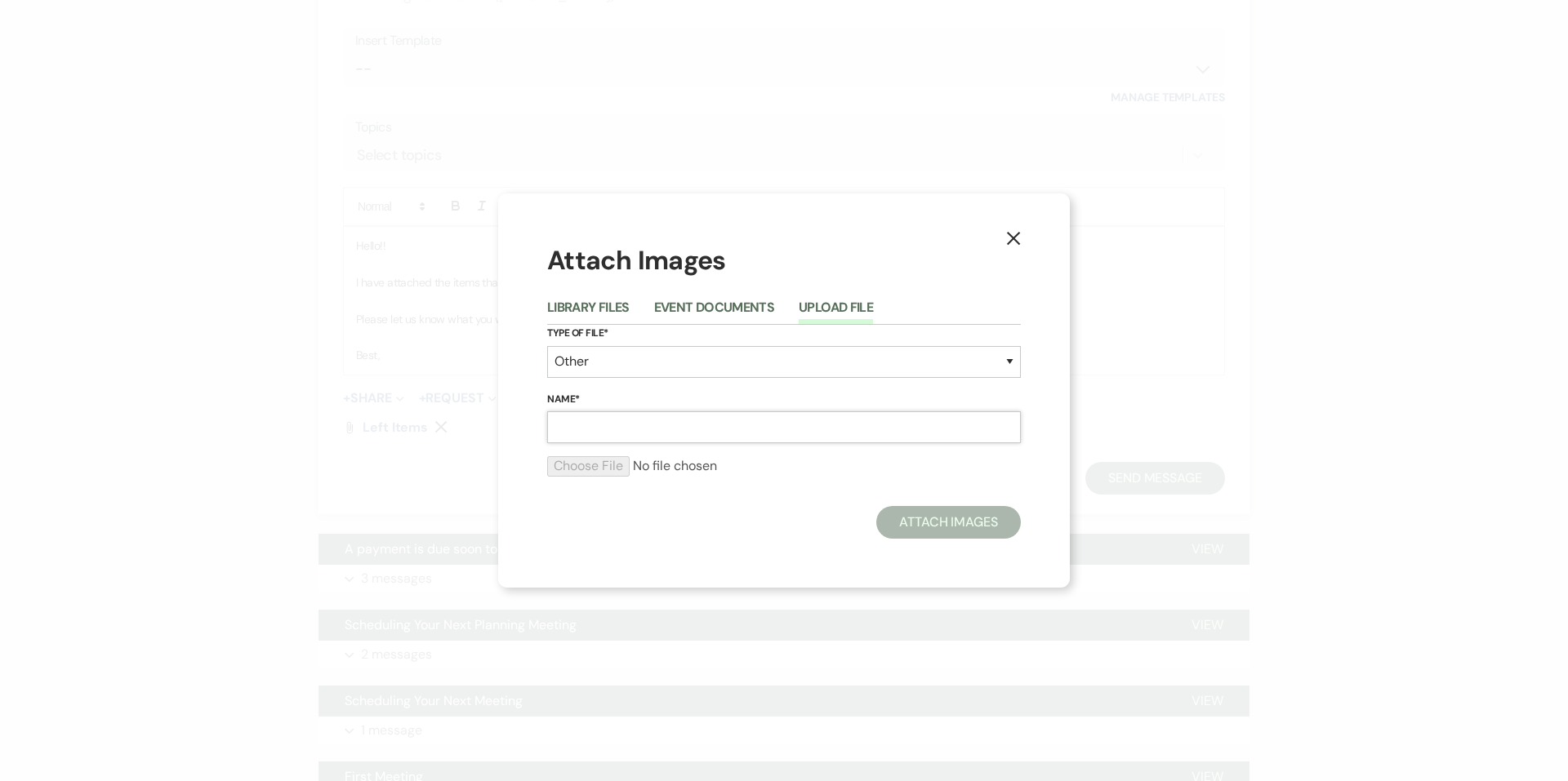
click at [603, 430] on input "Name*" at bounding box center [783, 427] width 474 height 32
type input "Left Items (2)"
click at [611, 462] on input "file" at bounding box center [783, 466] width 474 height 19
type input "C:\fakepath\IMG_2973.jpg"
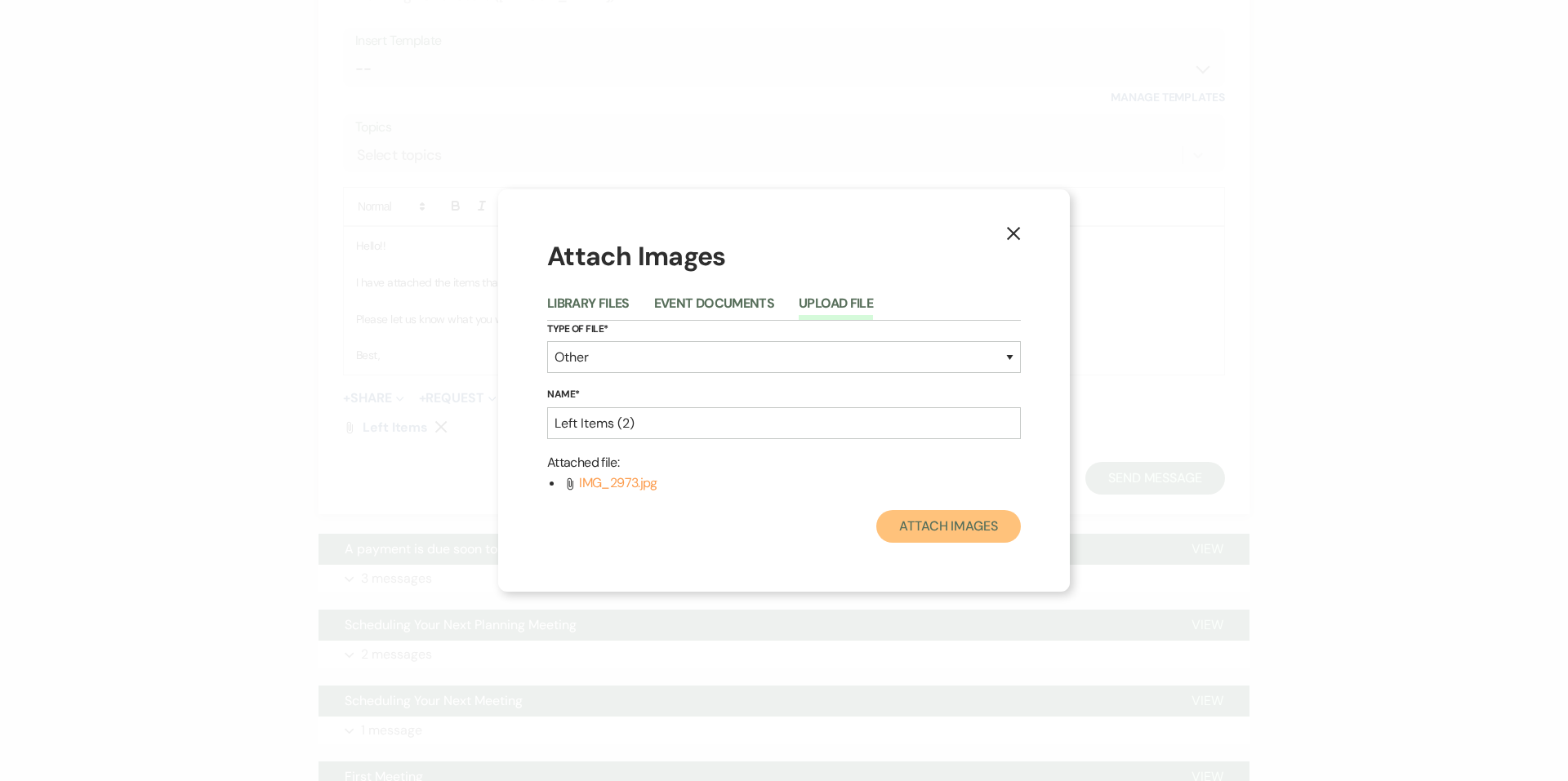
click at [946, 515] on button "Attach Images" at bounding box center [949, 526] width 145 height 33
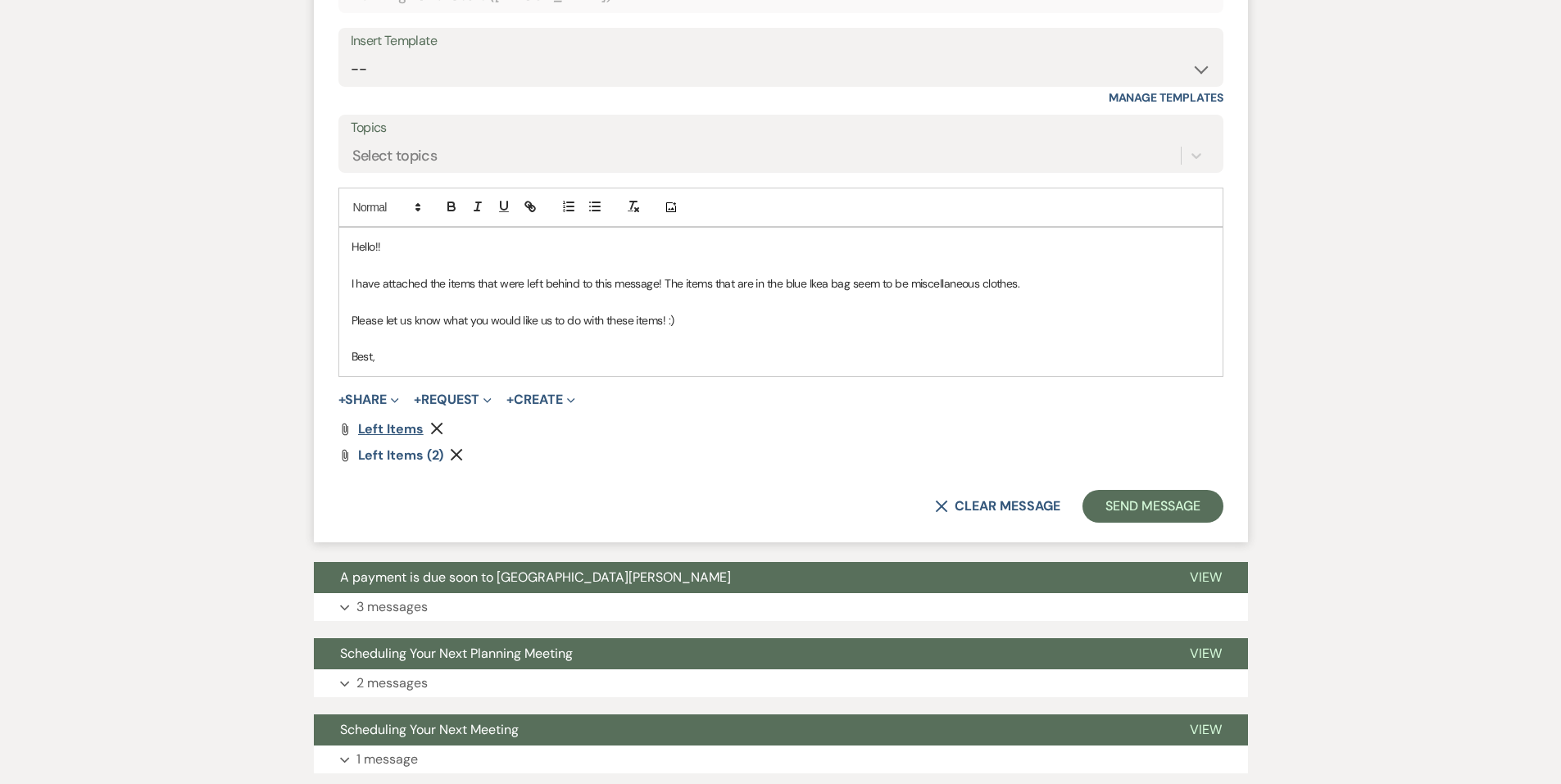
click at [403, 422] on span "Left Items" at bounding box center [391, 429] width 66 height 17
click at [1501, 307] on div "Messages Tasks Payments Vendors Rental Overview Timeline Docs & Files Contacts …" at bounding box center [780, 222] width 1561 height 1762
click at [1211, 515] on button "Send Message" at bounding box center [1152, 506] width 140 height 33
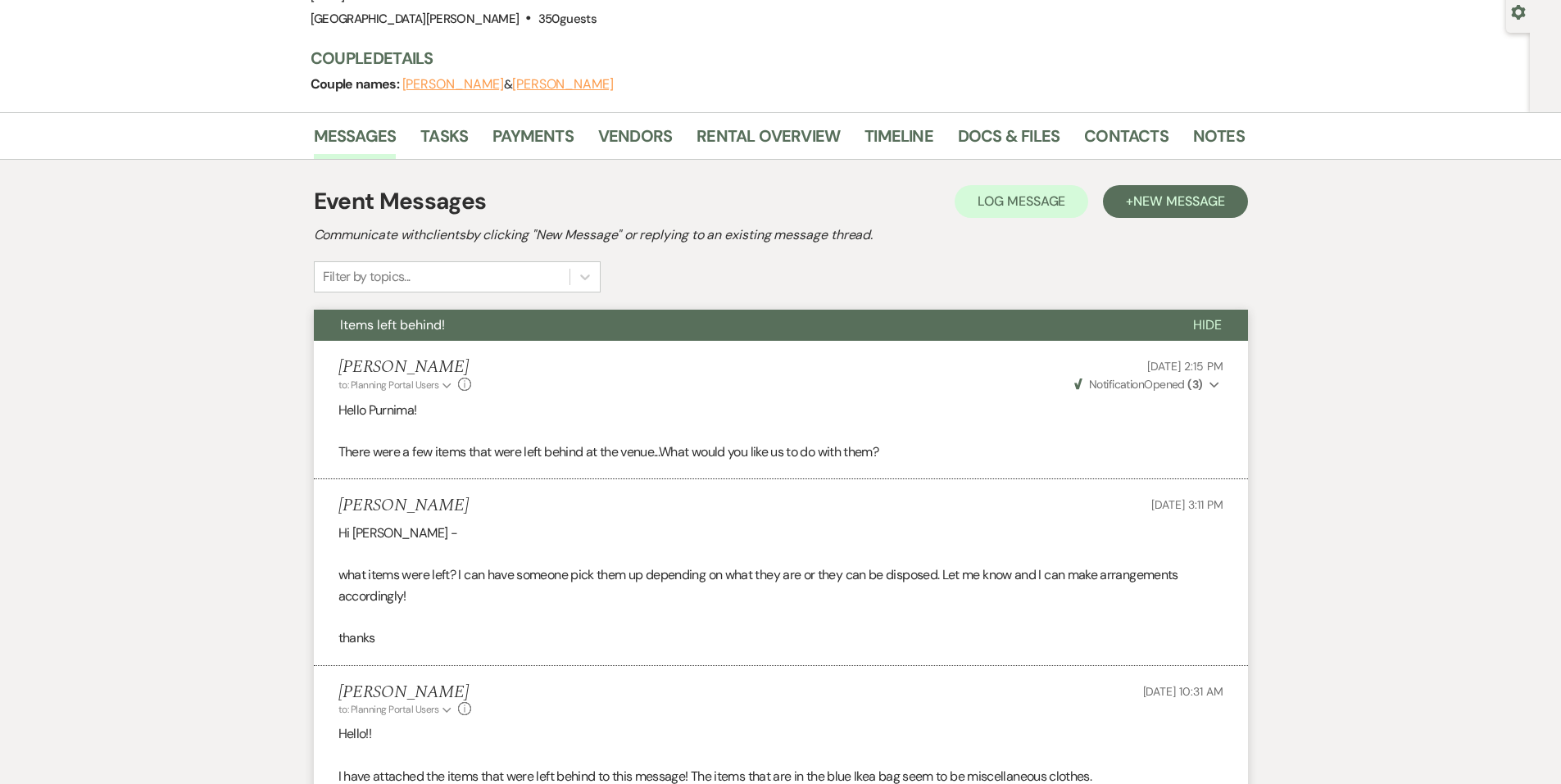
scroll to position [0, 0]
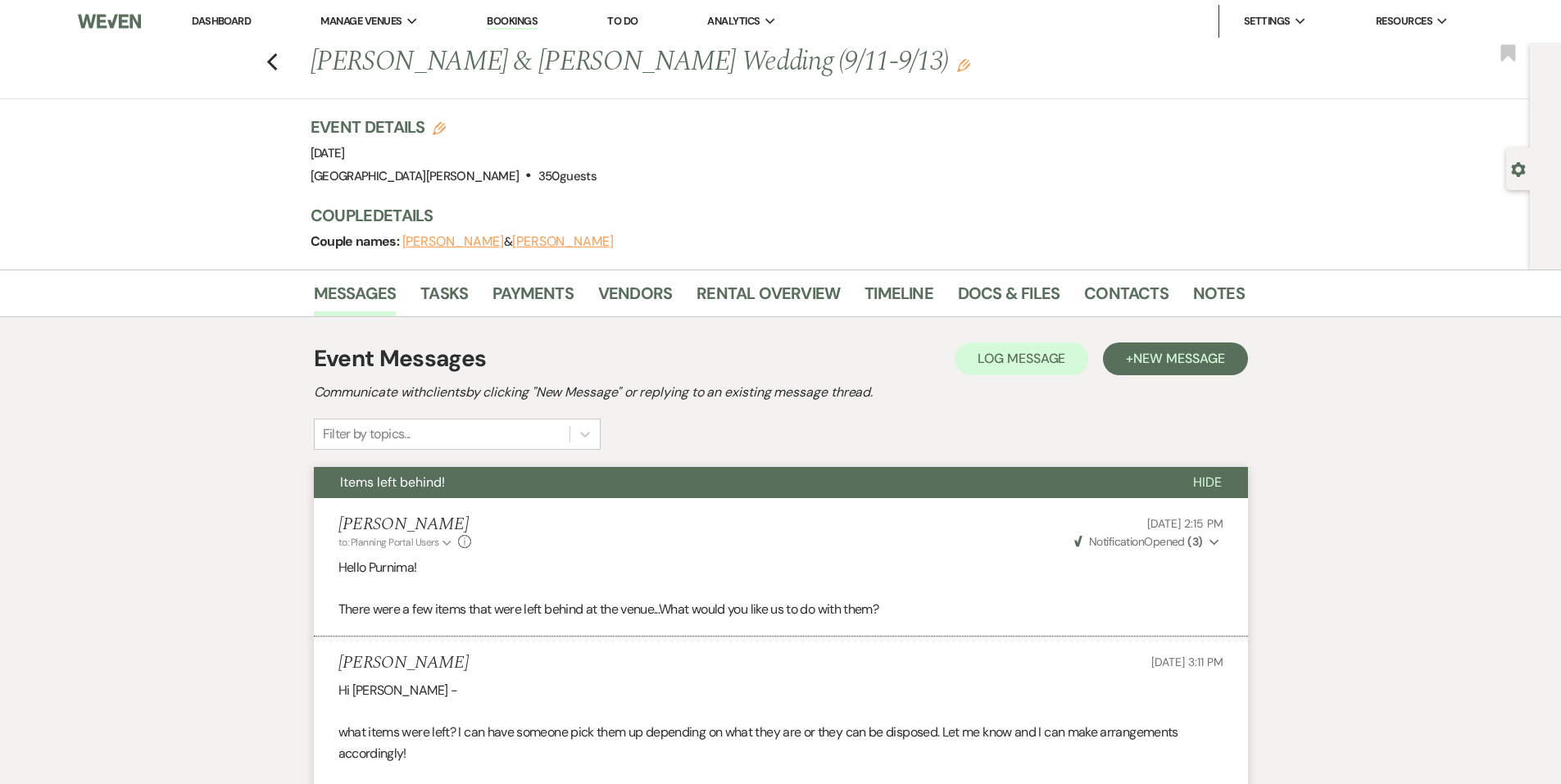
click at [253, 25] on li "Dashboard" at bounding box center [220, 21] width 75 height 33
click at [229, 22] on link "Dashboard" at bounding box center [221, 21] width 59 height 14
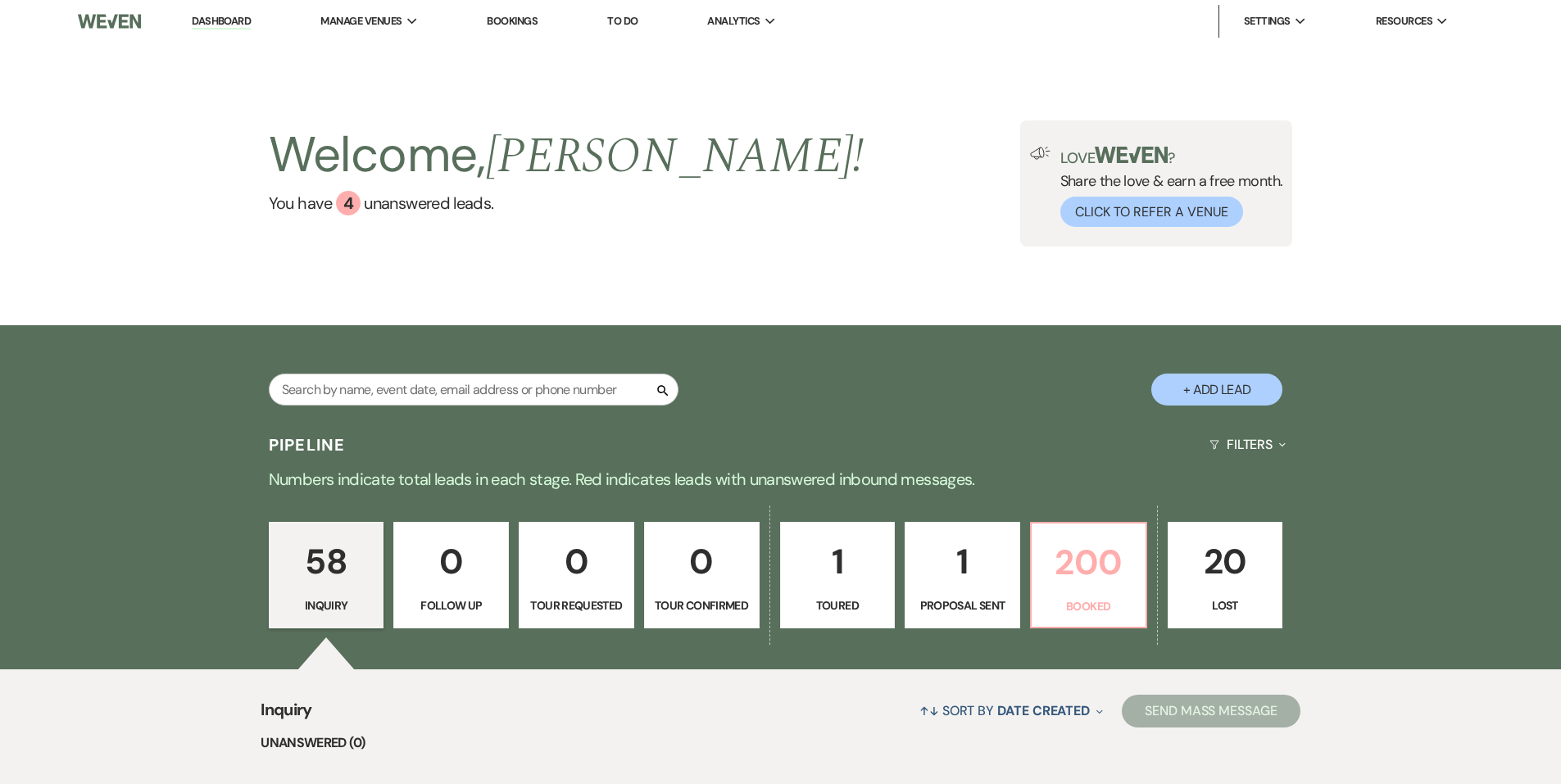
click at [1111, 567] on p "200" at bounding box center [1089, 562] width 95 height 55
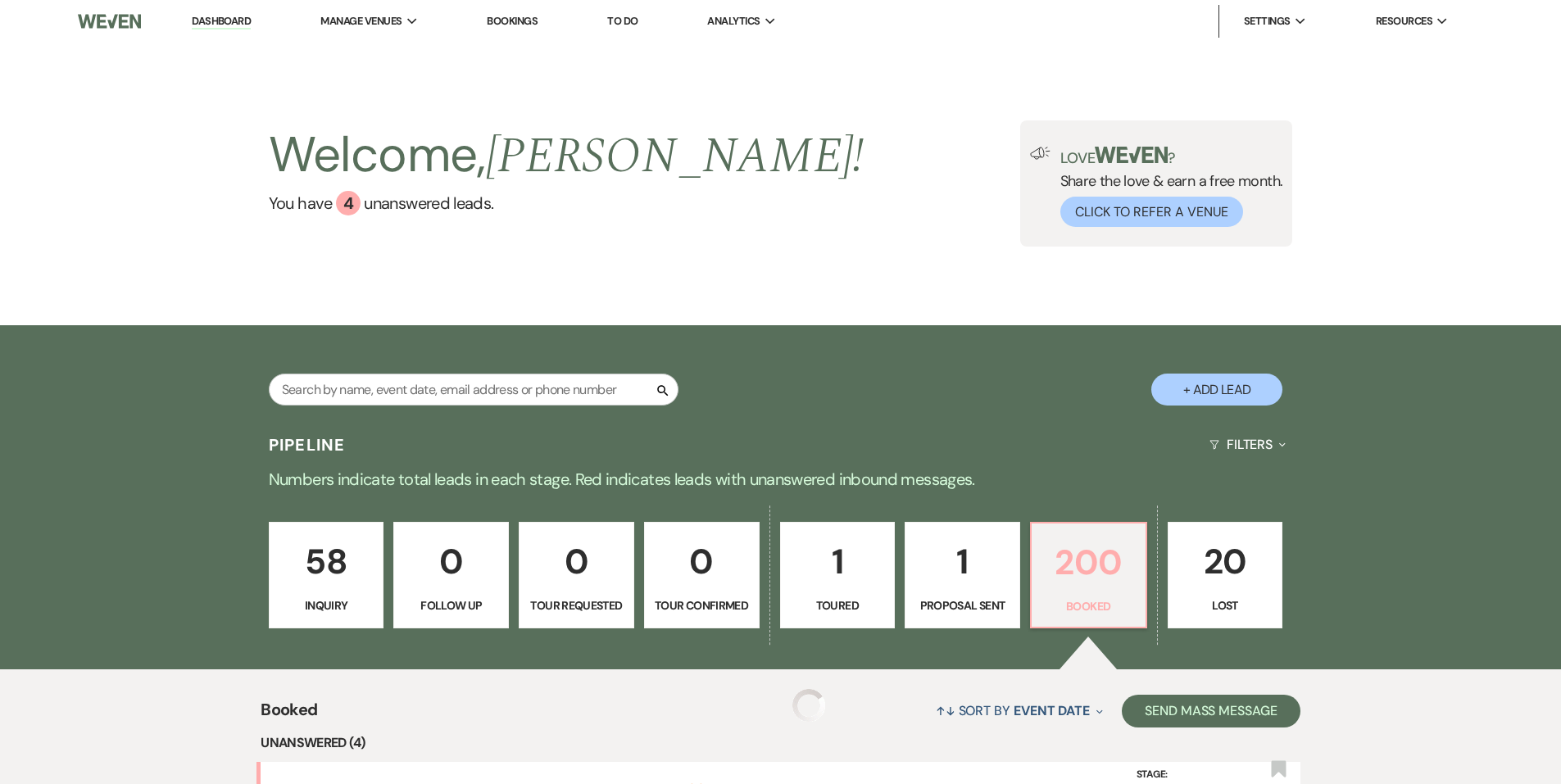
scroll to position [491, 0]
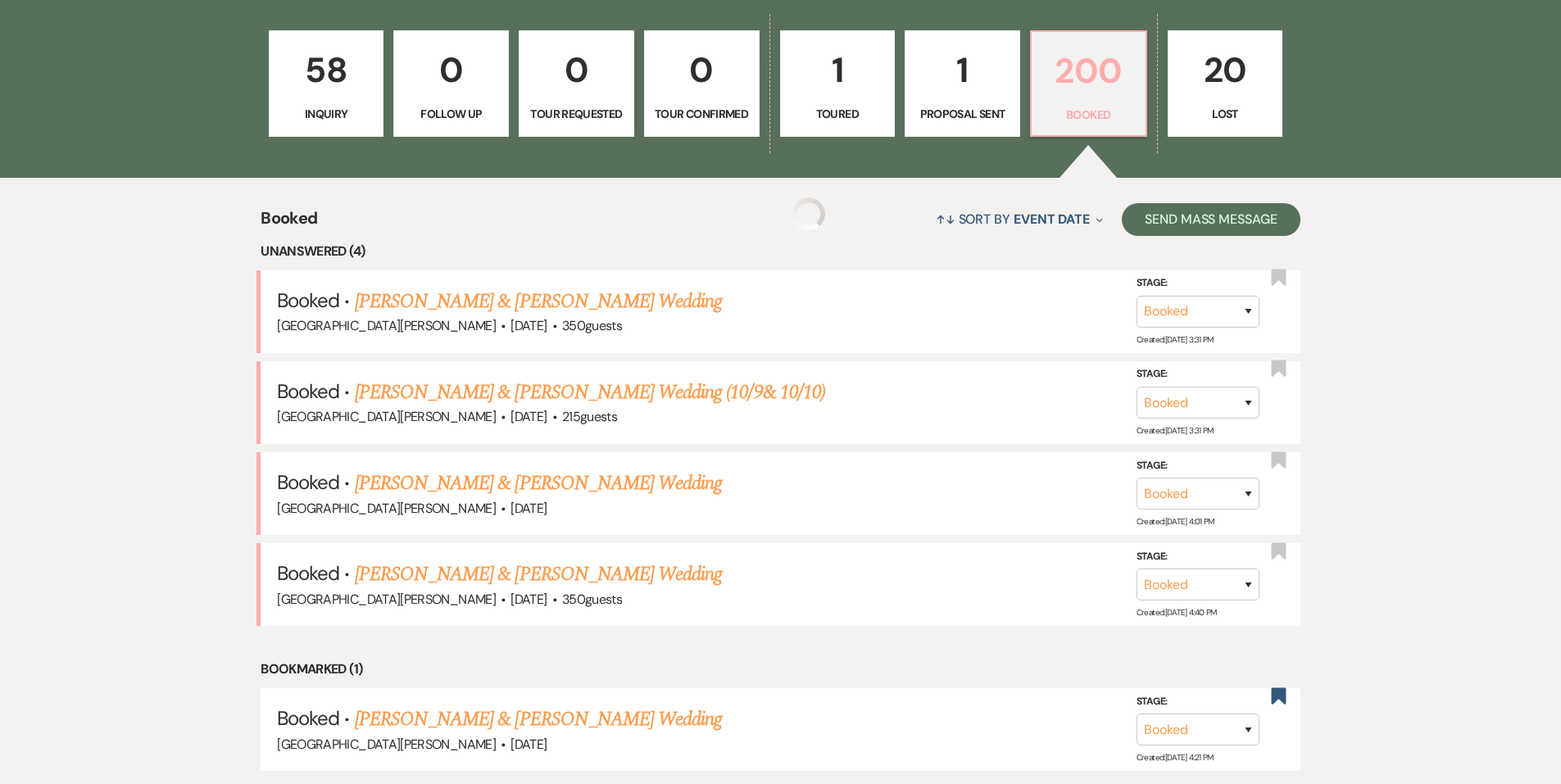
click at [1056, 98] on p "200" at bounding box center [1089, 70] width 95 height 55
click at [574, 483] on link "[PERSON_NAME] & [PERSON_NAME] Wedding" at bounding box center [538, 483] width 367 height 30
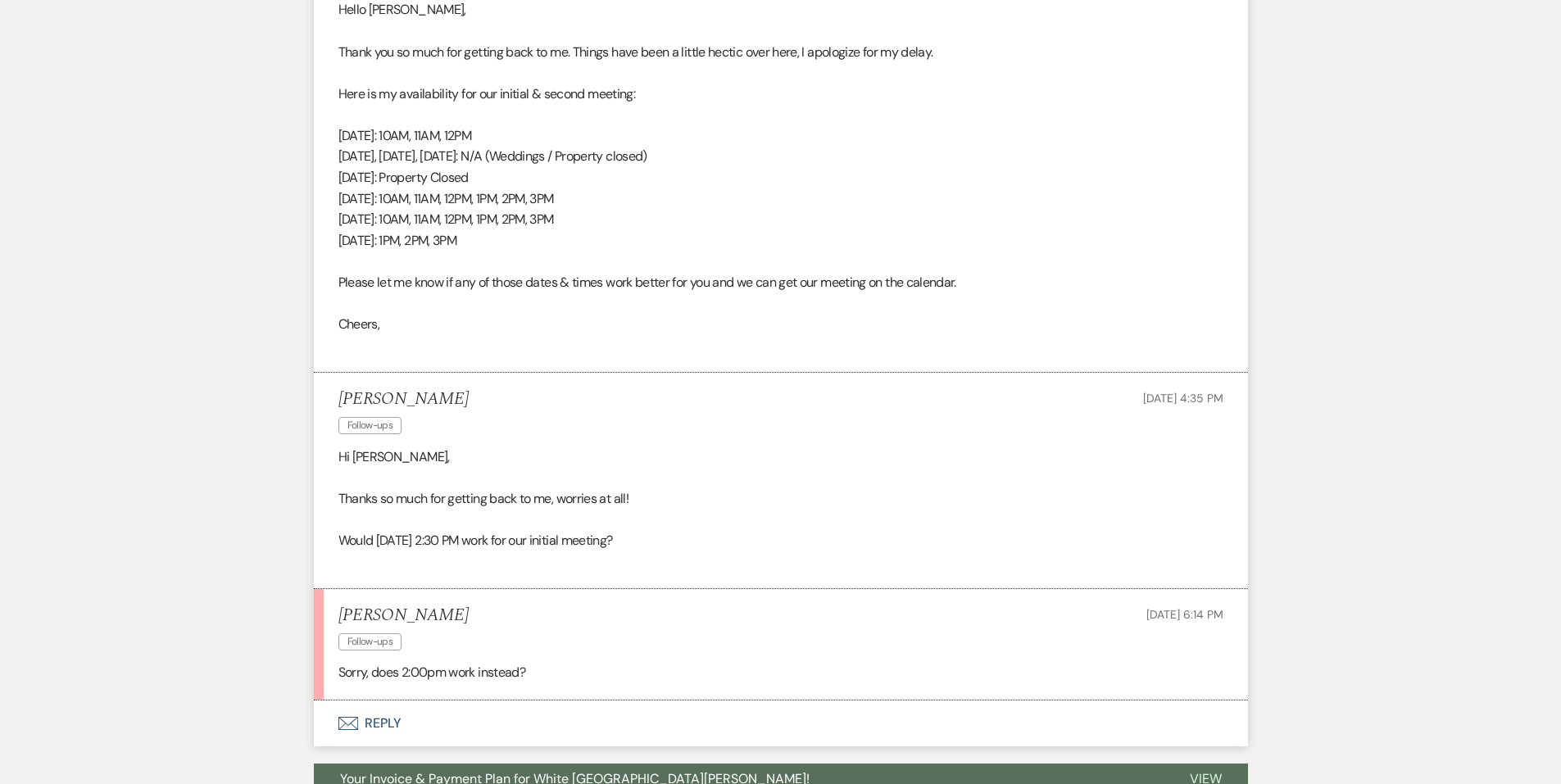
scroll to position [2130, 0]
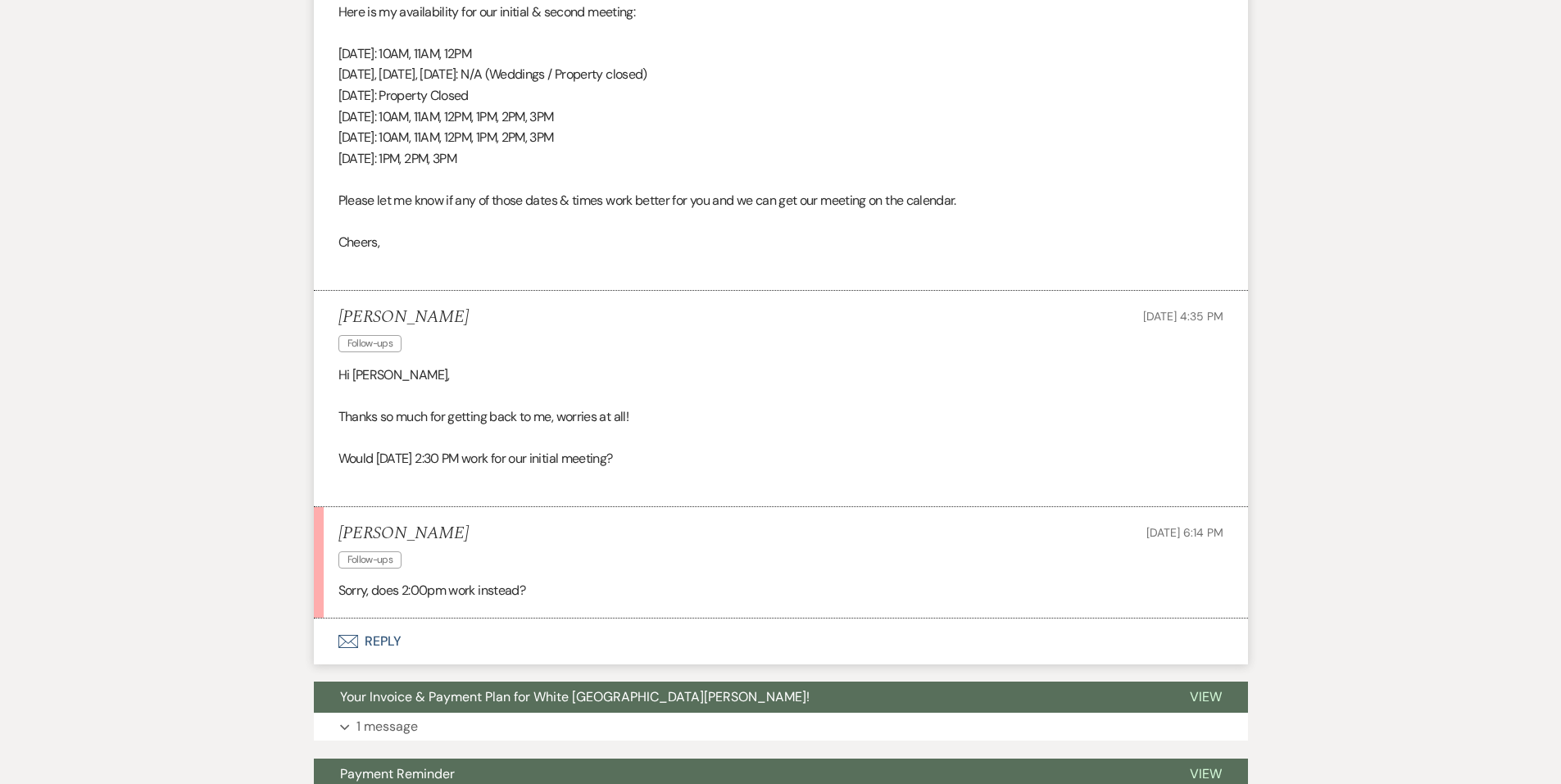
click at [406, 637] on button "Envelope Reply" at bounding box center [781, 641] width 935 height 46
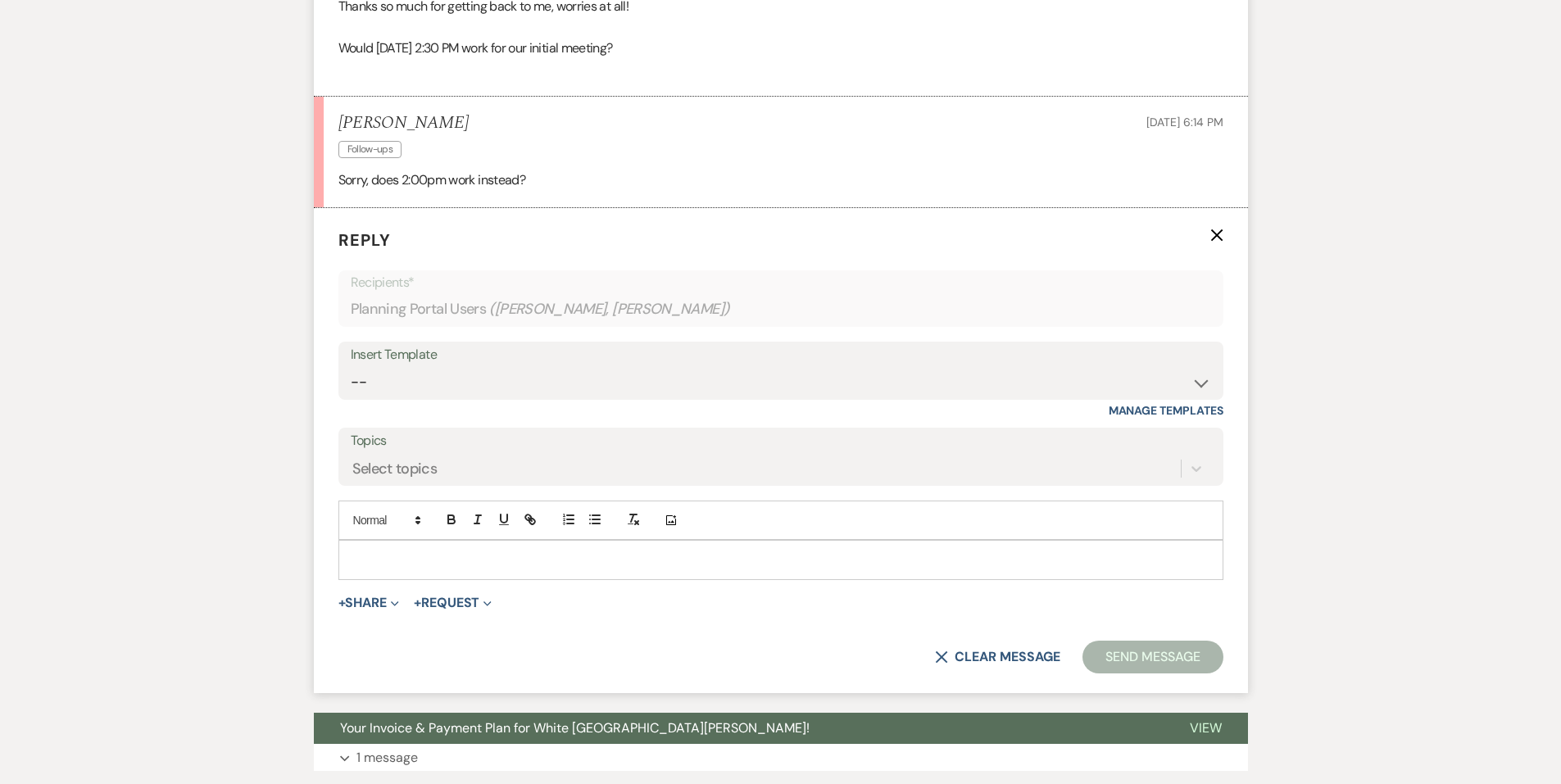
scroll to position [2599, 0]
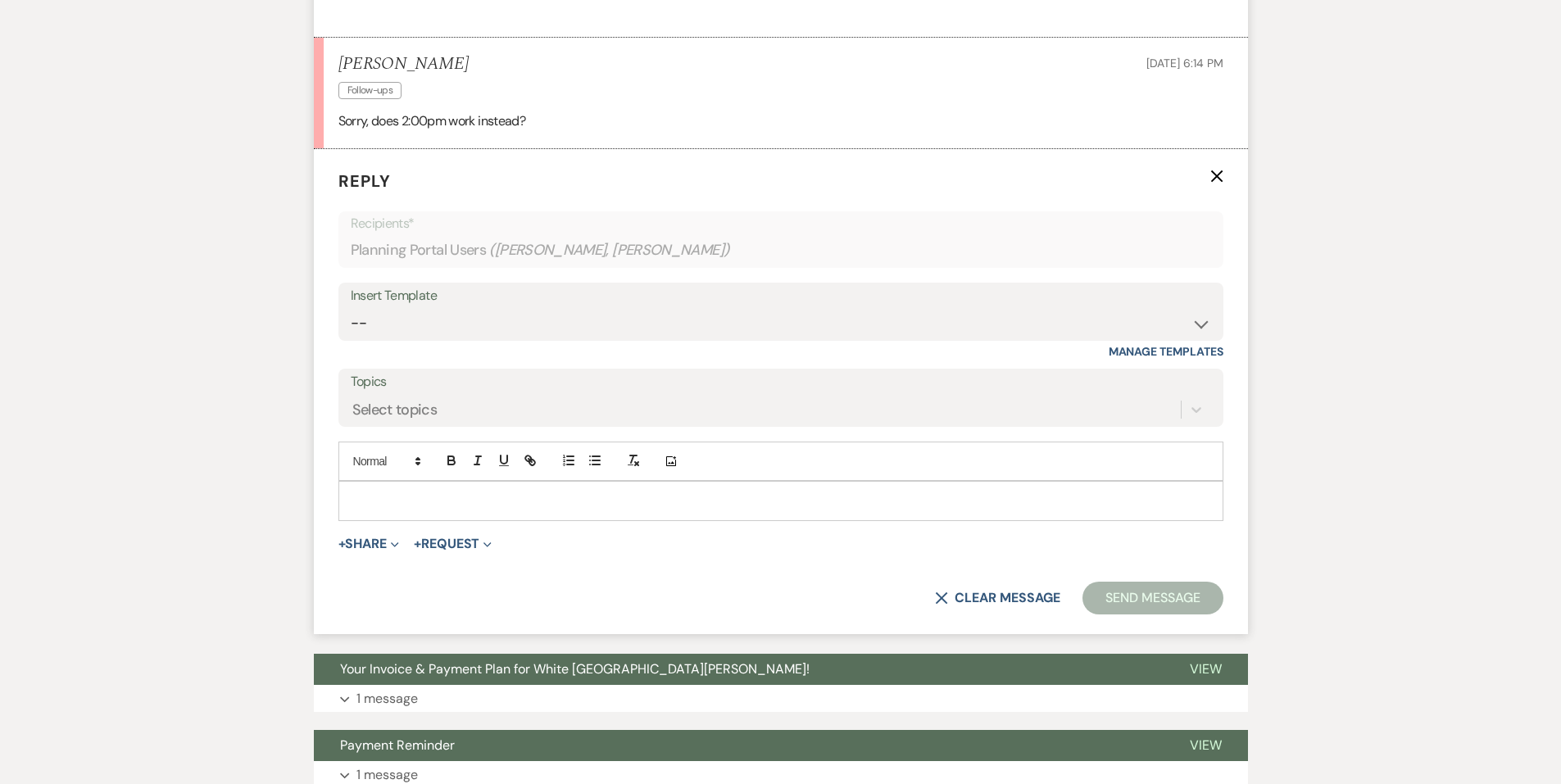
click at [507, 511] on div at bounding box center [781, 500] width 883 height 38
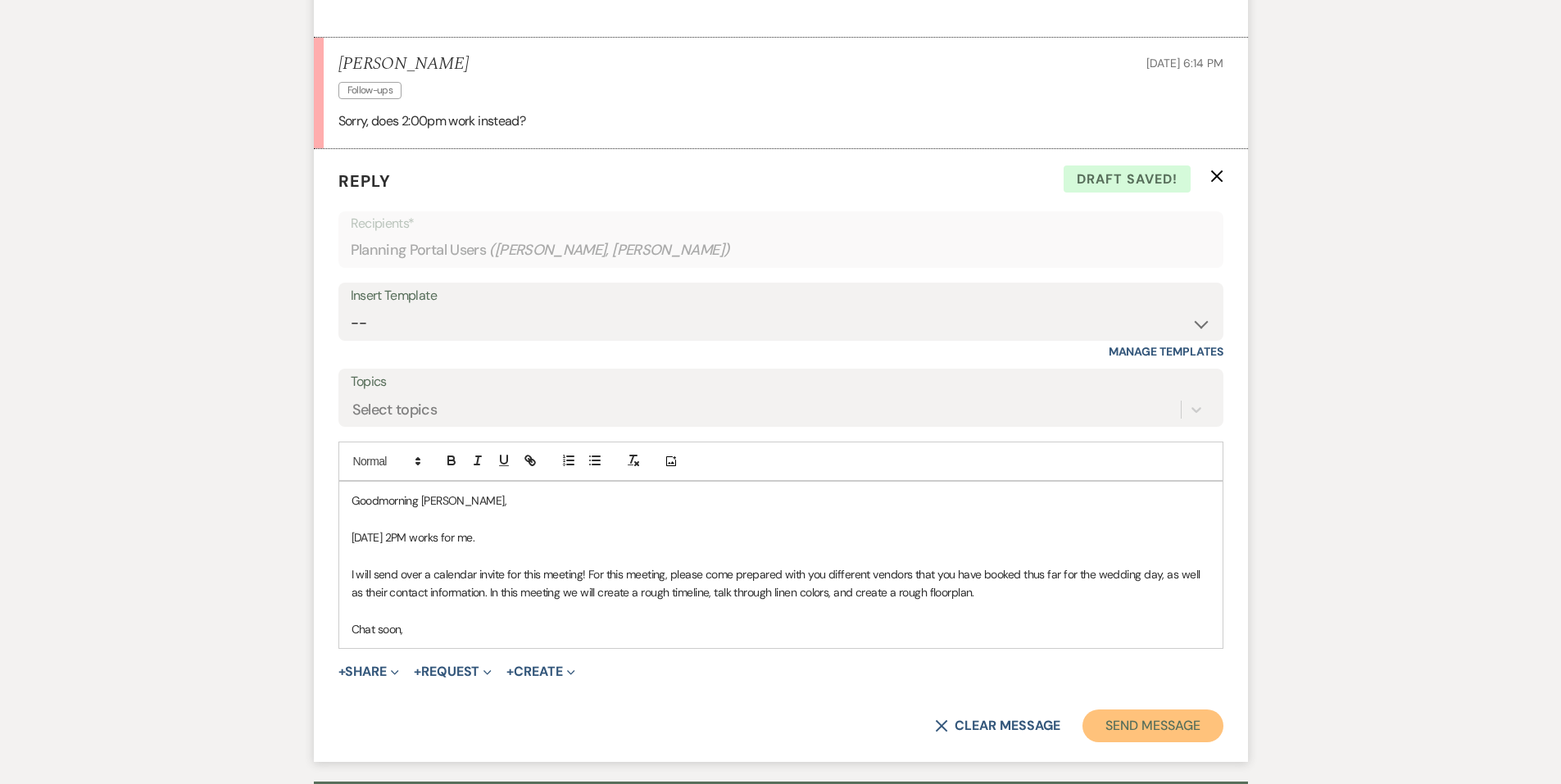
click at [1119, 722] on button "Send Message" at bounding box center [1152, 726] width 140 height 33
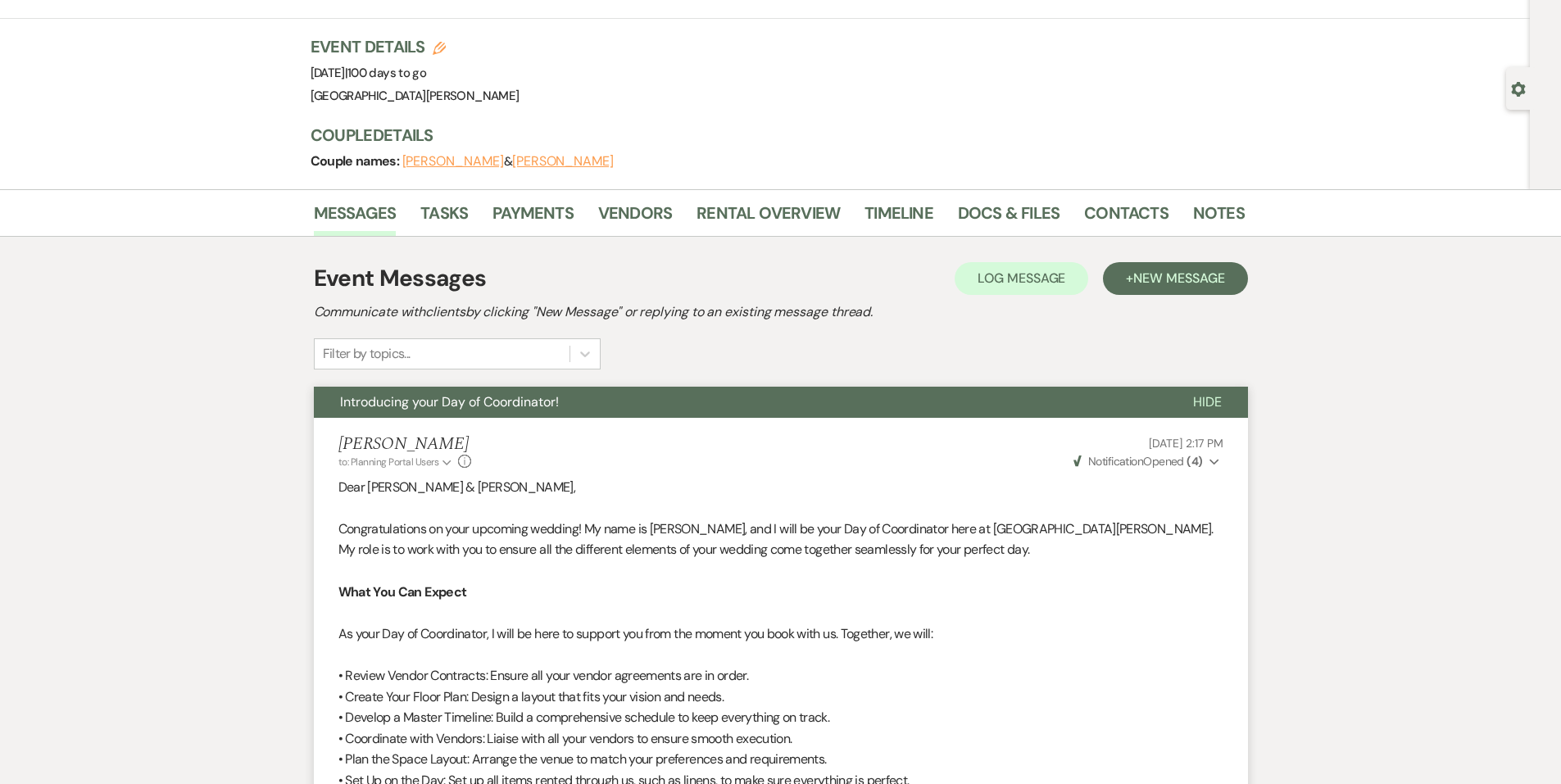
scroll to position [0, 0]
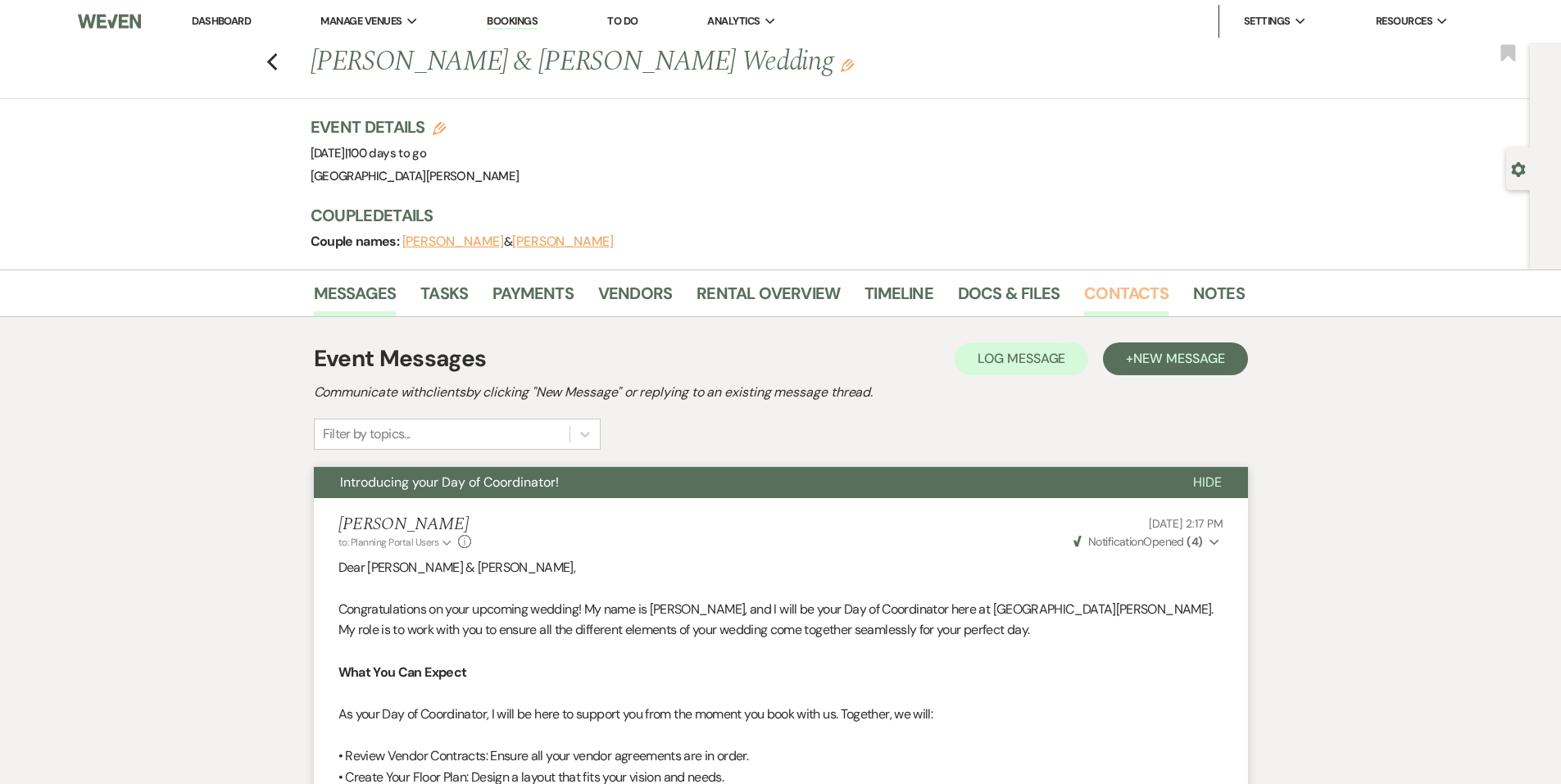
click at [1105, 294] on link "Contacts" at bounding box center [1126, 298] width 84 height 36
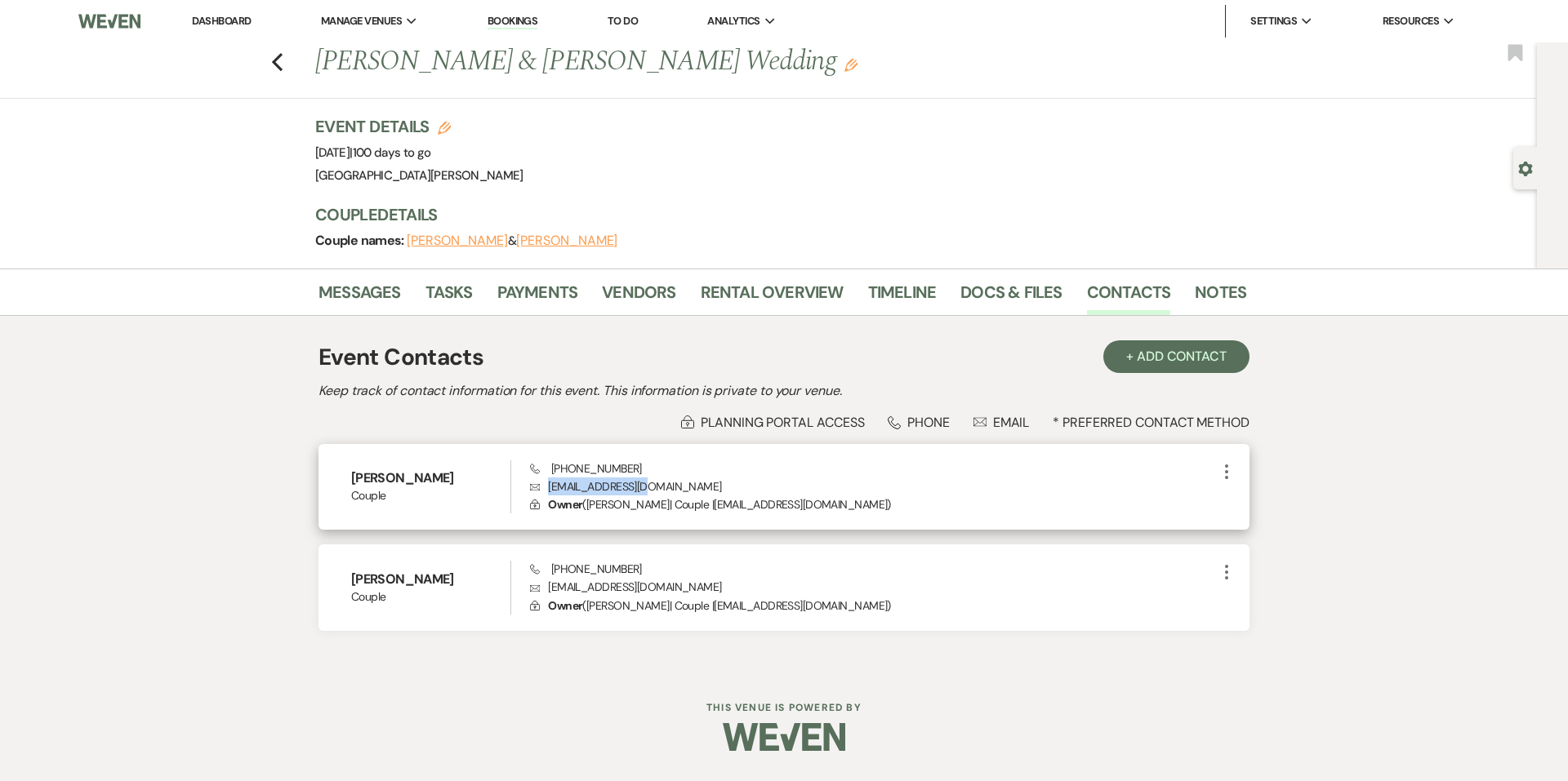
drag, startPoint x: 658, startPoint y: 485, endPoint x: 545, endPoint y: 478, distance: 113.2
click at [545, 478] on p "Envelope [EMAIL_ADDRESS][DOMAIN_NAME]" at bounding box center [873, 486] width 686 height 18
copy p "[EMAIL_ADDRESS][DOMAIN_NAME]"
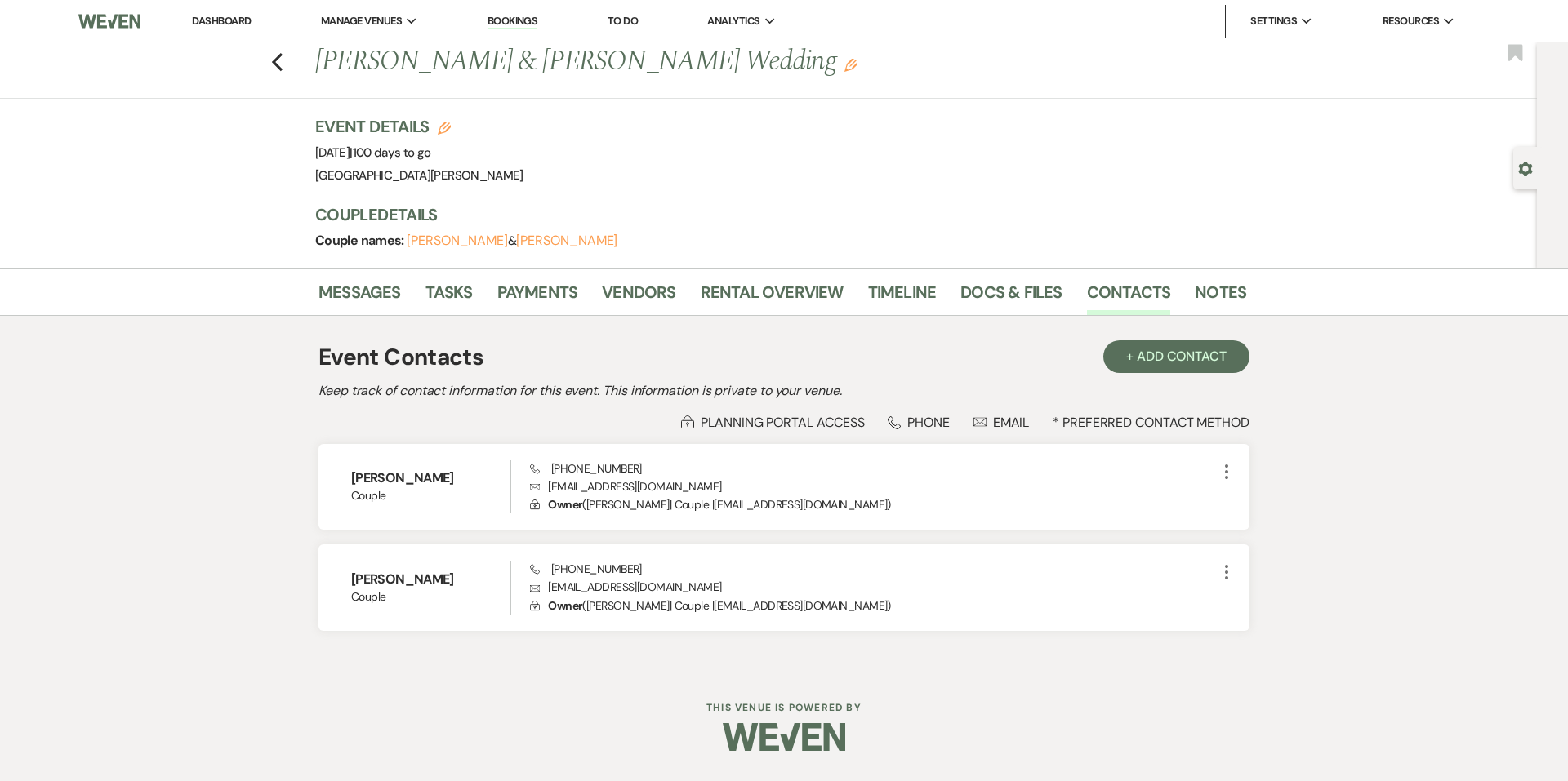
click at [216, 12] on li "Dashboard" at bounding box center [220, 21] width 75 height 33
click at [217, 18] on link "Dashboard" at bounding box center [221, 21] width 59 height 14
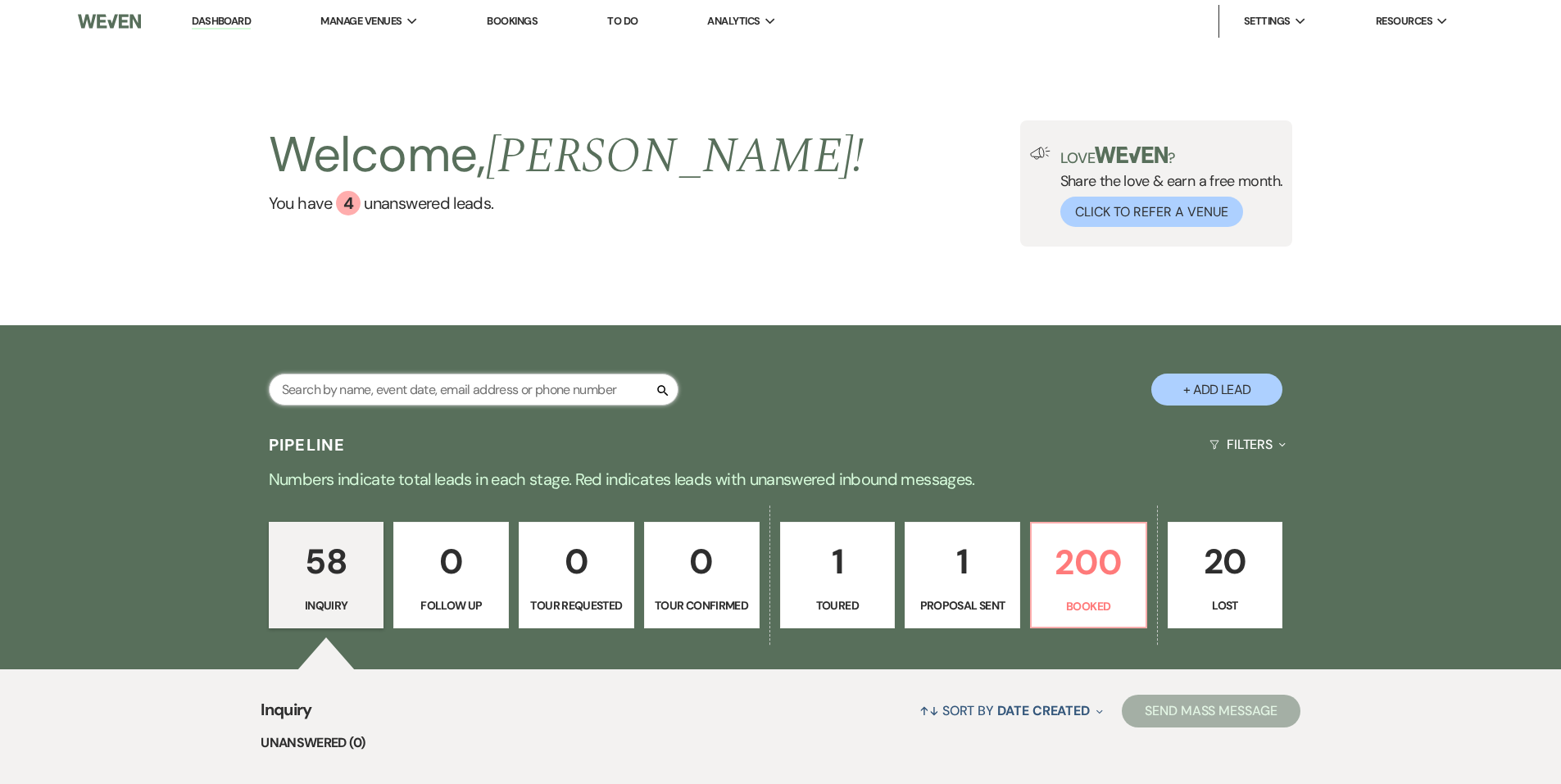
click at [485, 389] on input "text" at bounding box center [473, 390] width 409 height 32
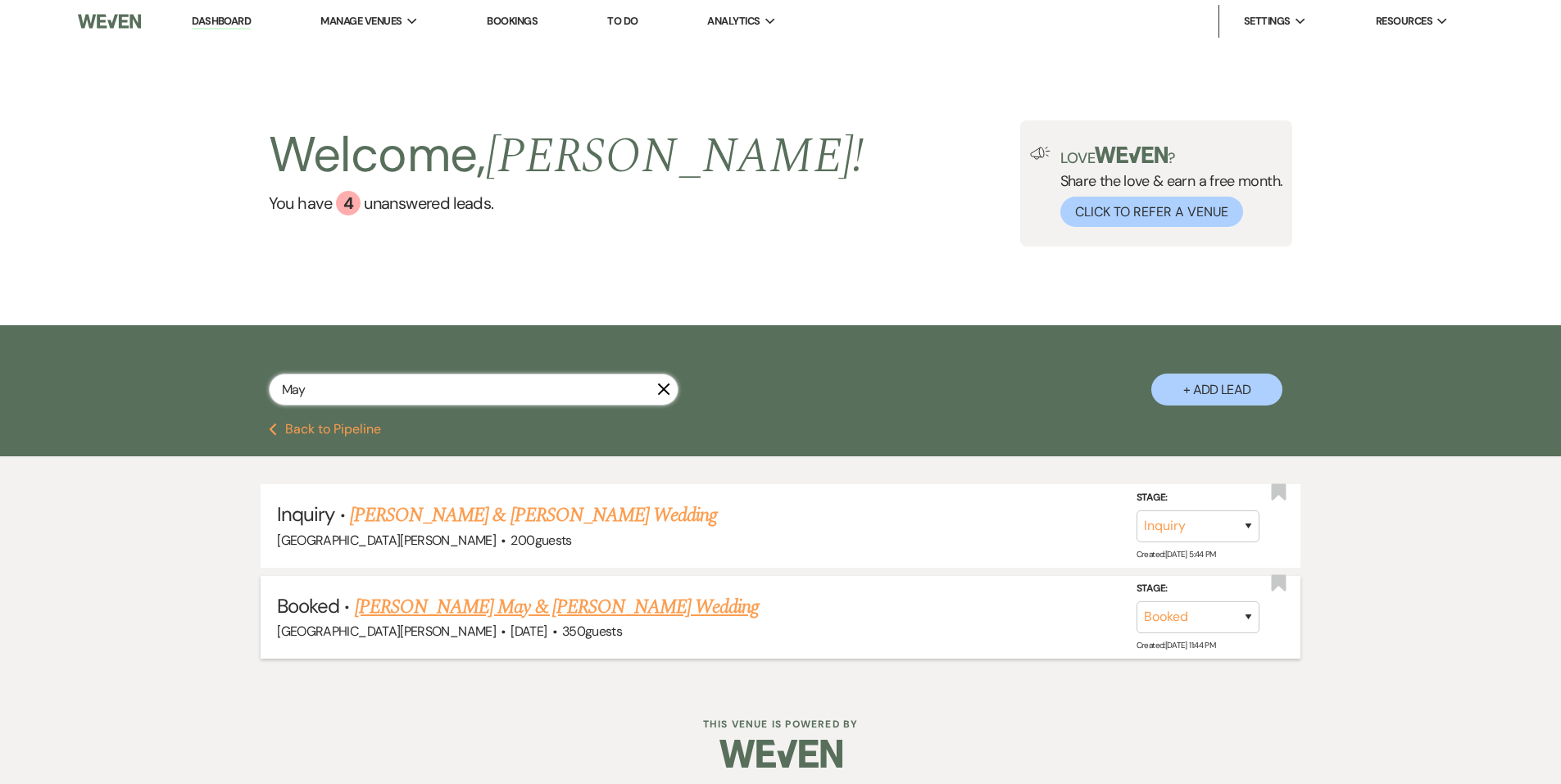
type input "May"
click at [536, 609] on link "[PERSON_NAME] May & [PERSON_NAME] Wedding" at bounding box center [557, 607] width 405 height 30
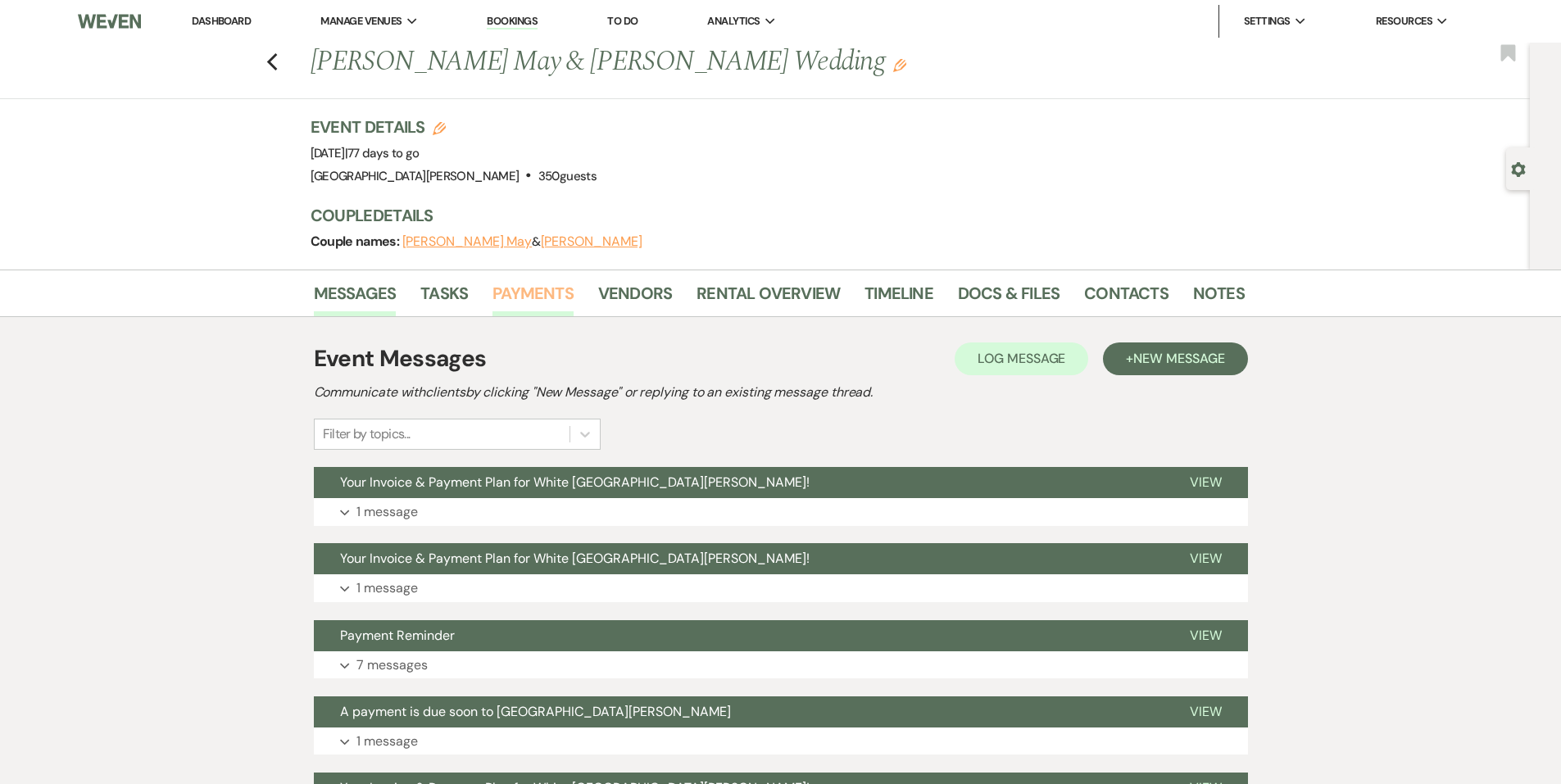
click at [526, 306] on link "Payments" at bounding box center [533, 298] width 81 height 36
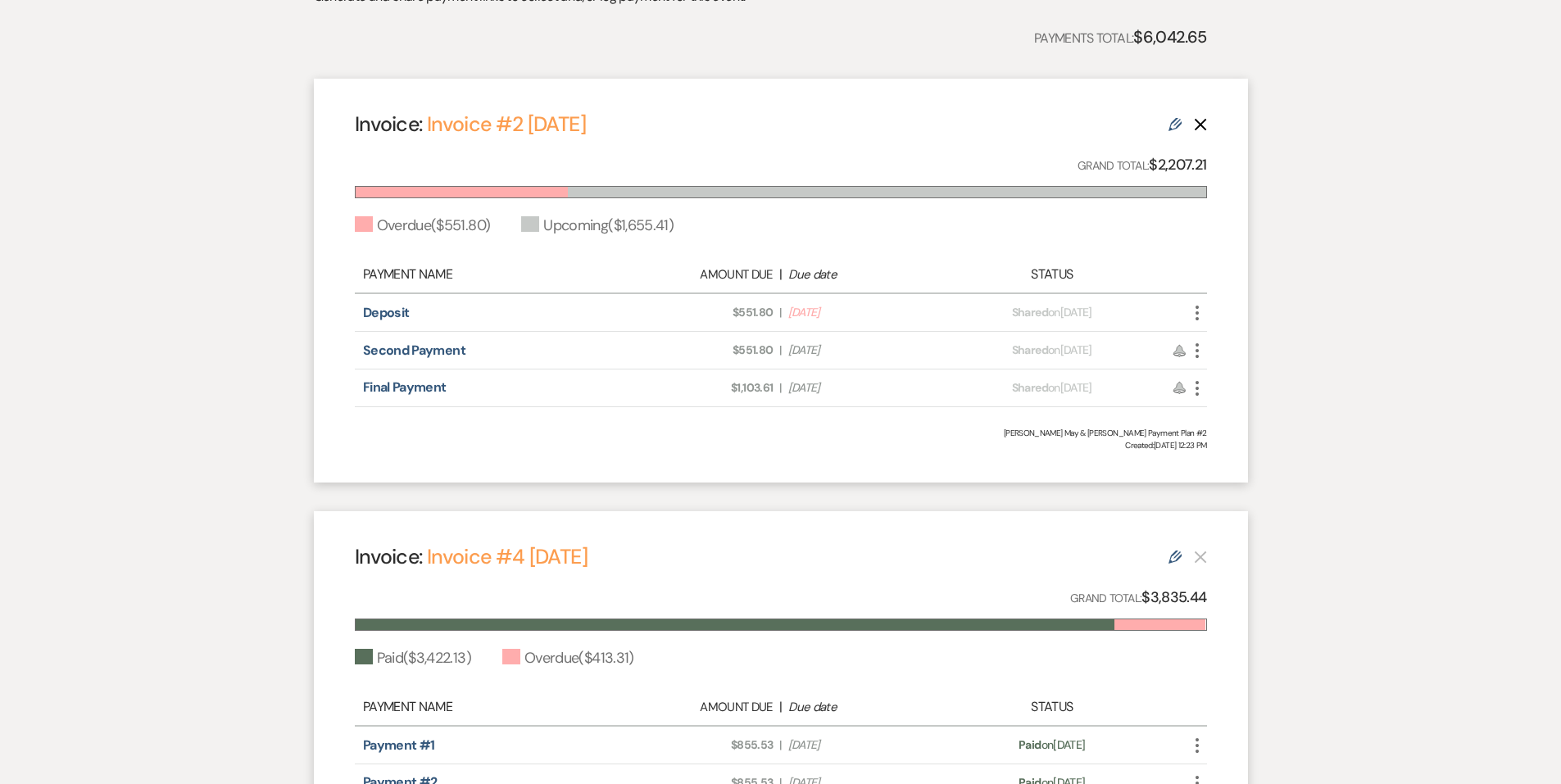
scroll to position [71, 0]
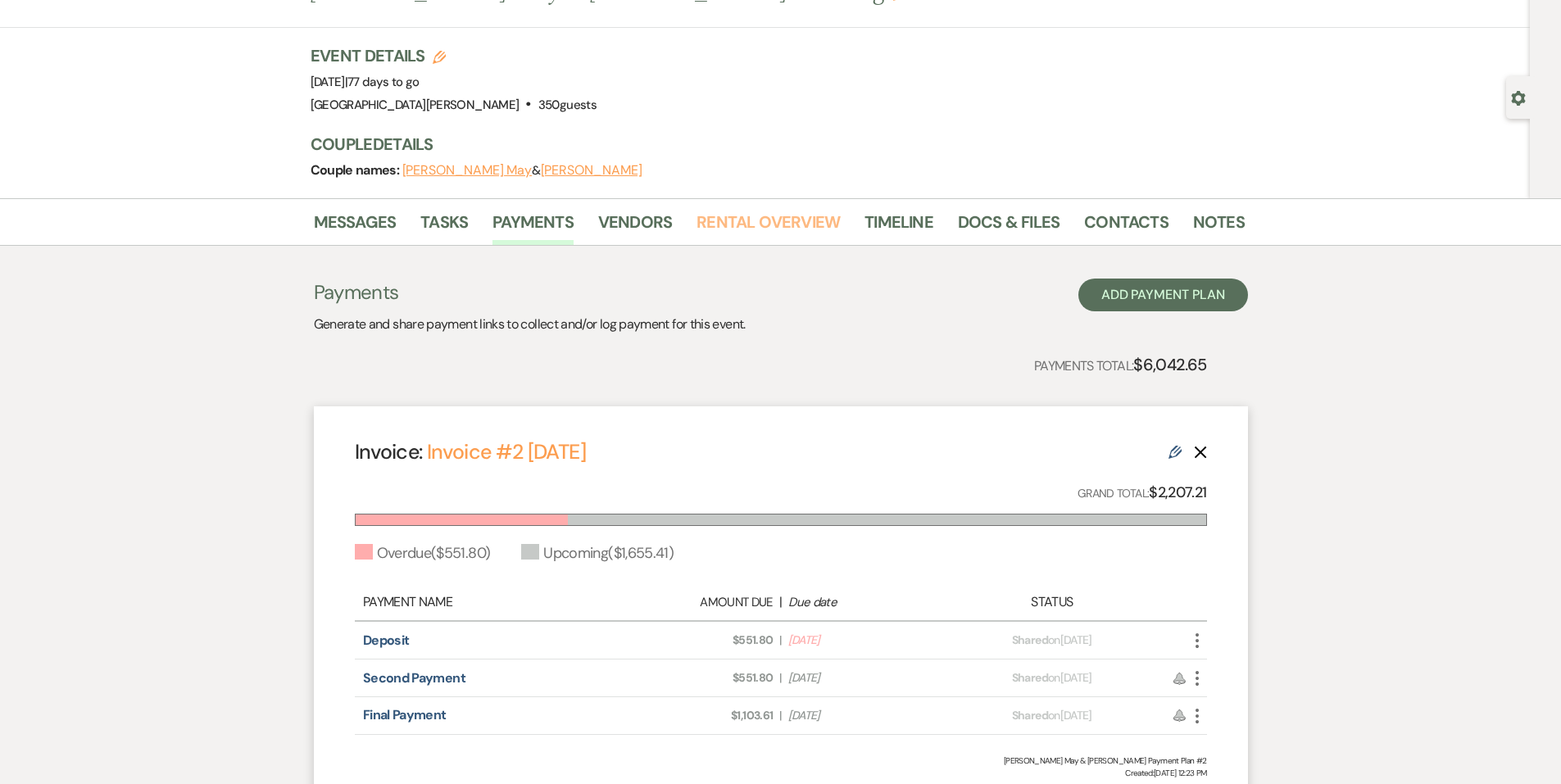
click at [722, 228] on link "Rental Overview" at bounding box center [768, 227] width 144 height 36
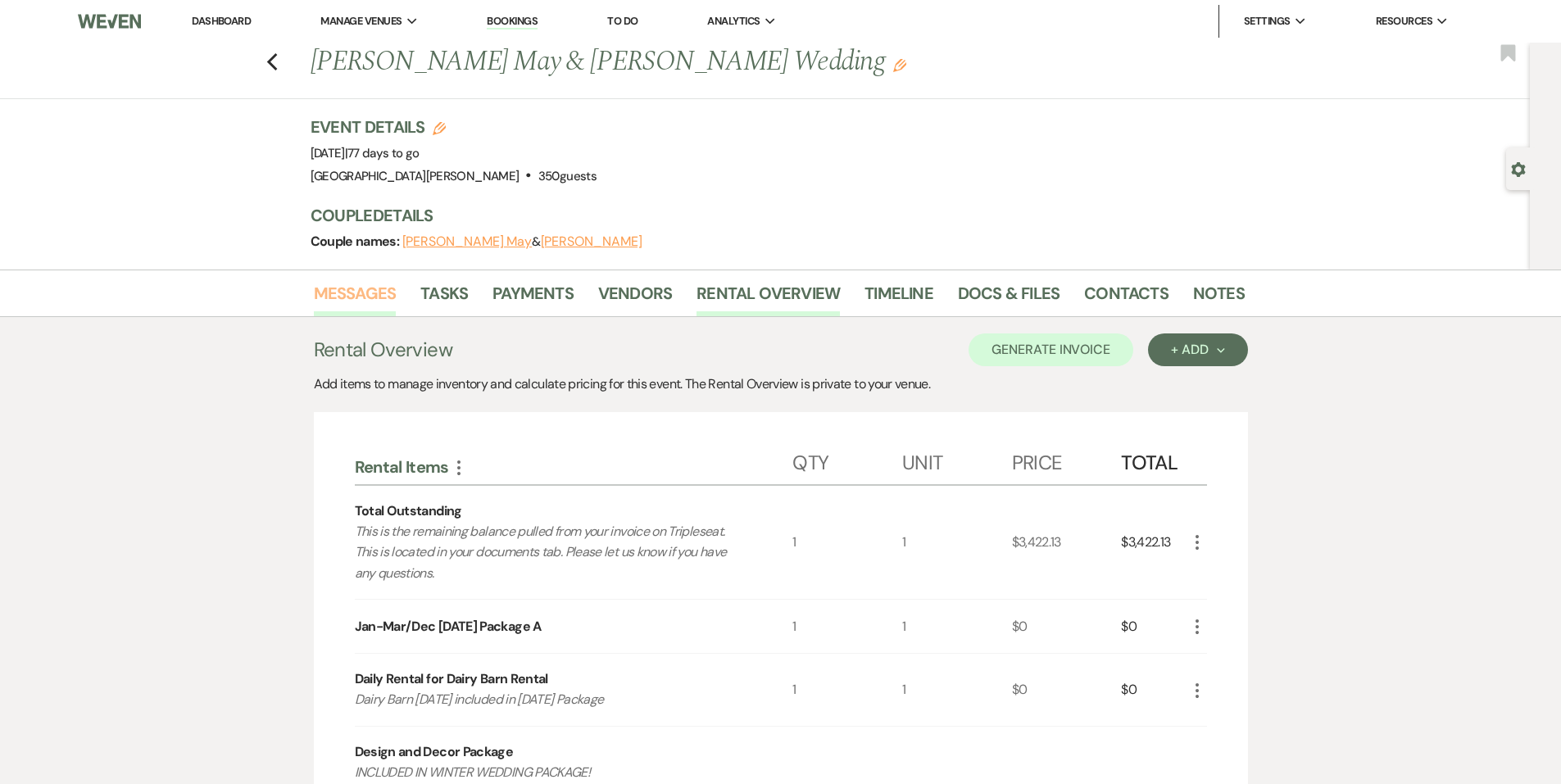
click at [346, 284] on link "Messages" at bounding box center [355, 298] width 83 height 36
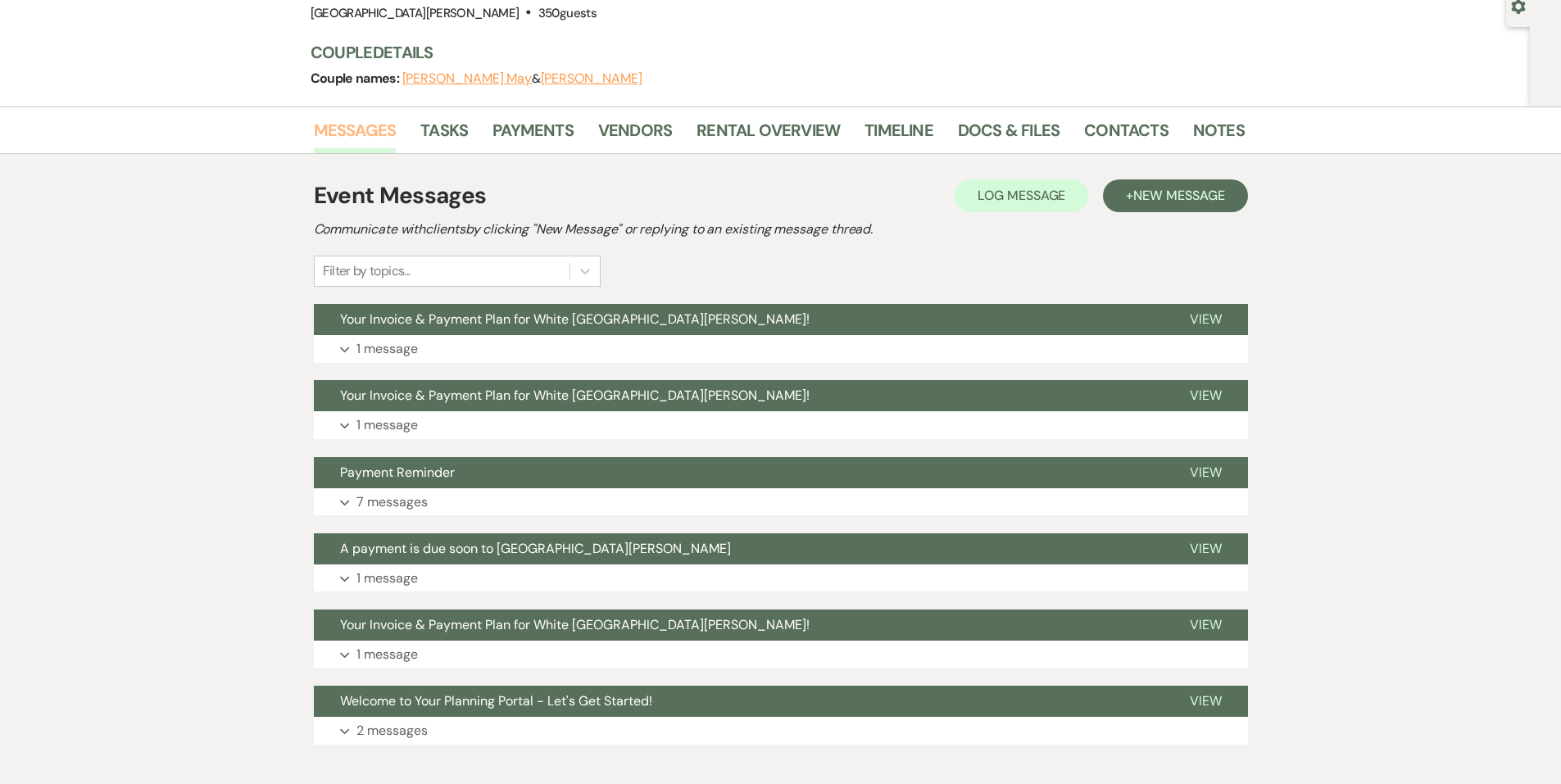
scroll to position [164, 0]
click at [517, 120] on link "Payments" at bounding box center [533, 134] width 81 height 36
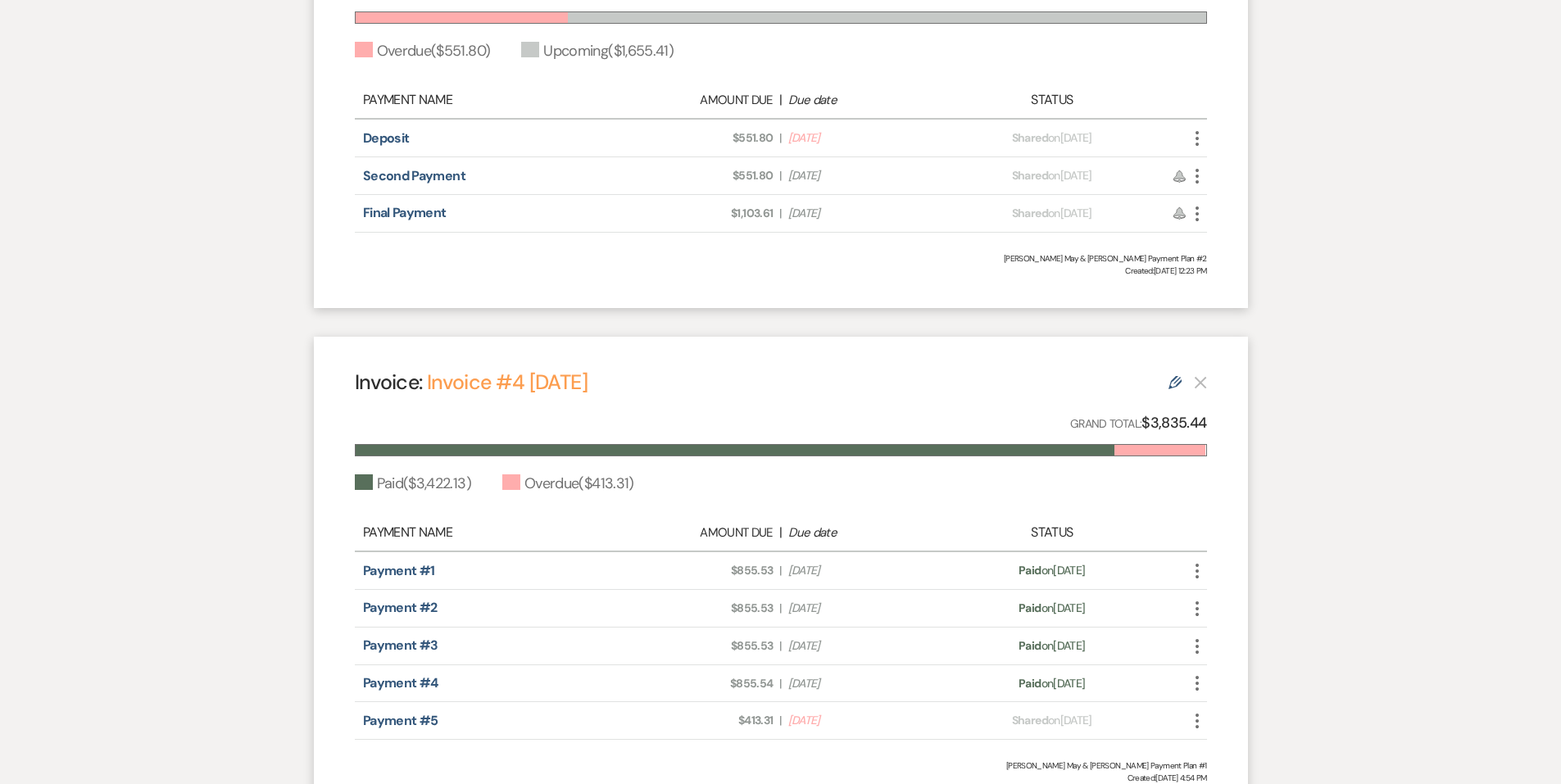
scroll to position [727, 0]
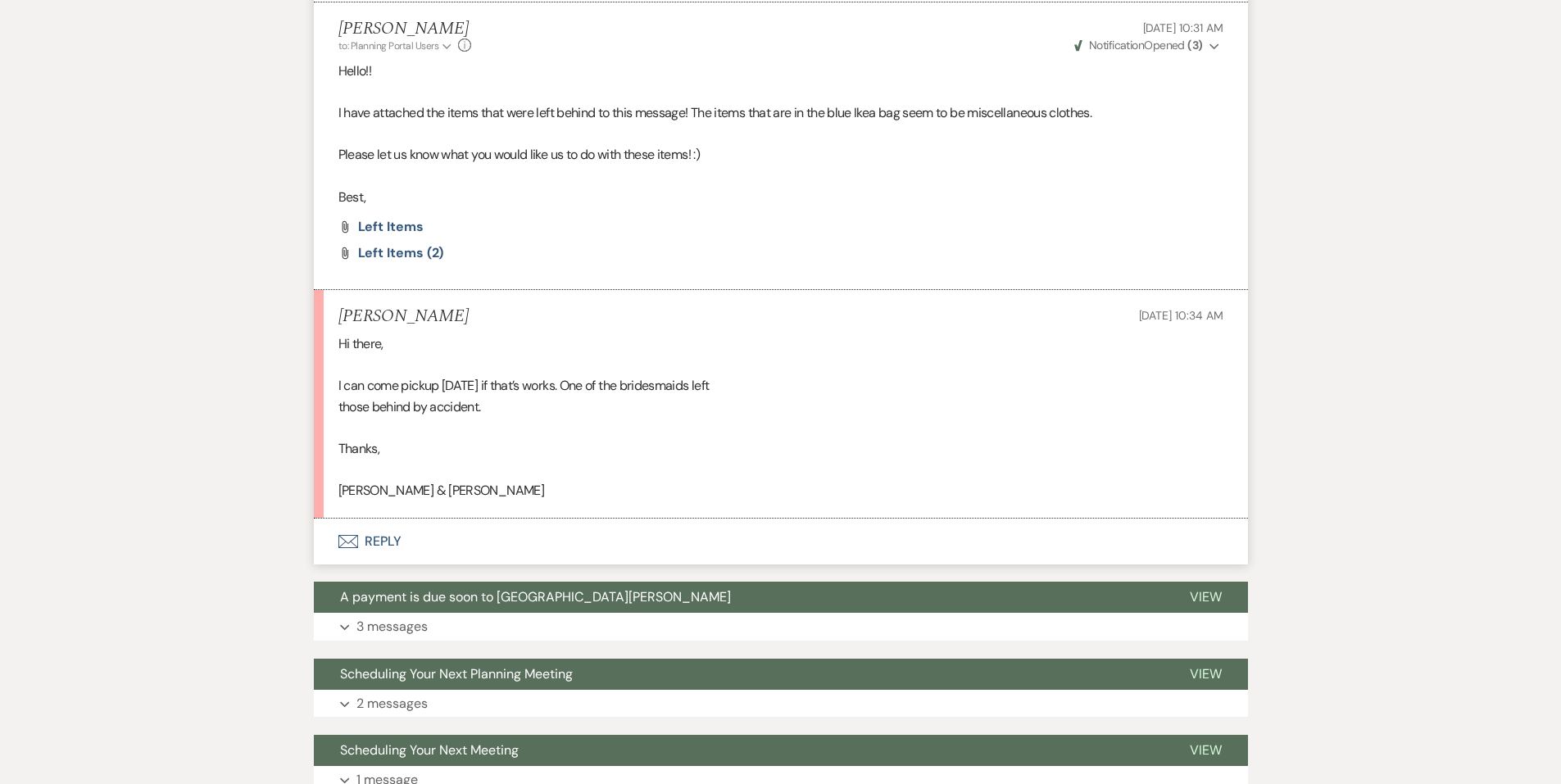
click at [378, 527] on button "Envelope Reply" at bounding box center [781, 542] width 935 height 46
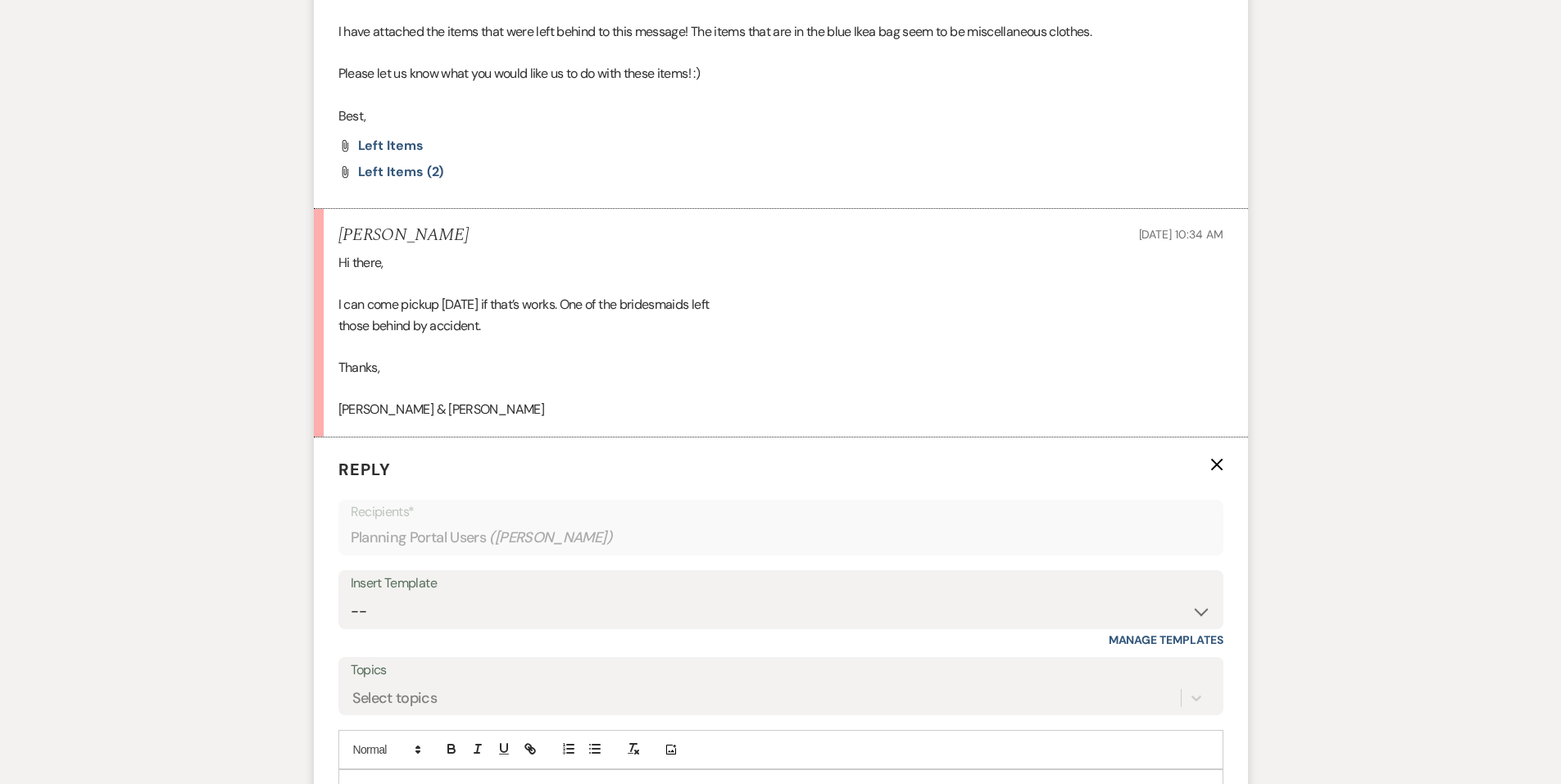
scroll to position [1067, 0]
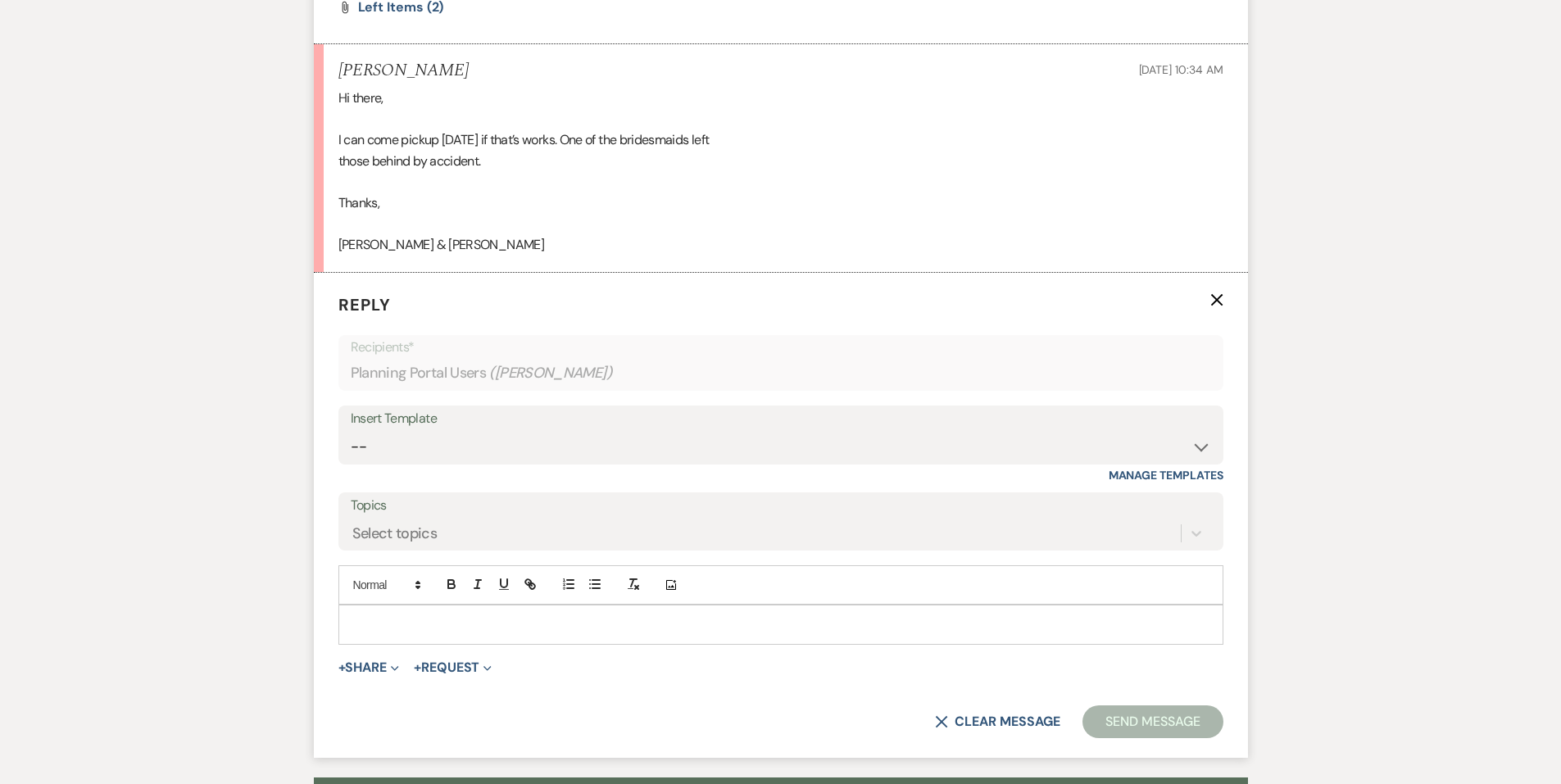
drag, startPoint x: 453, startPoint y: 609, endPoint x: 469, endPoint y: 619, distance: 18.9
click at [453, 609] on div at bounding box center [781, 624] width 883 height 38
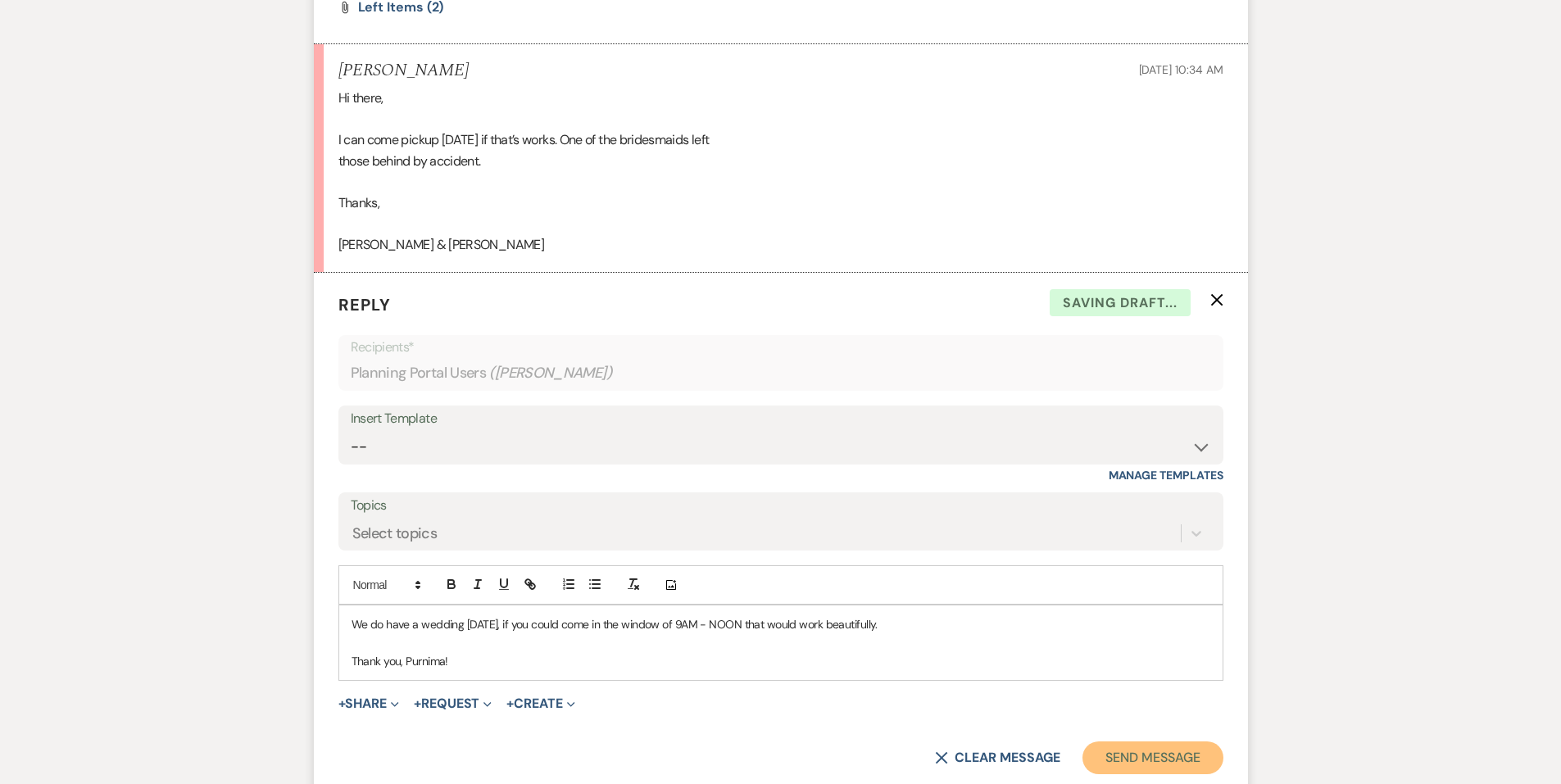
click at [1120, 766] on button "Send Message" at bounding box center [1152, 758] width 140 height 33
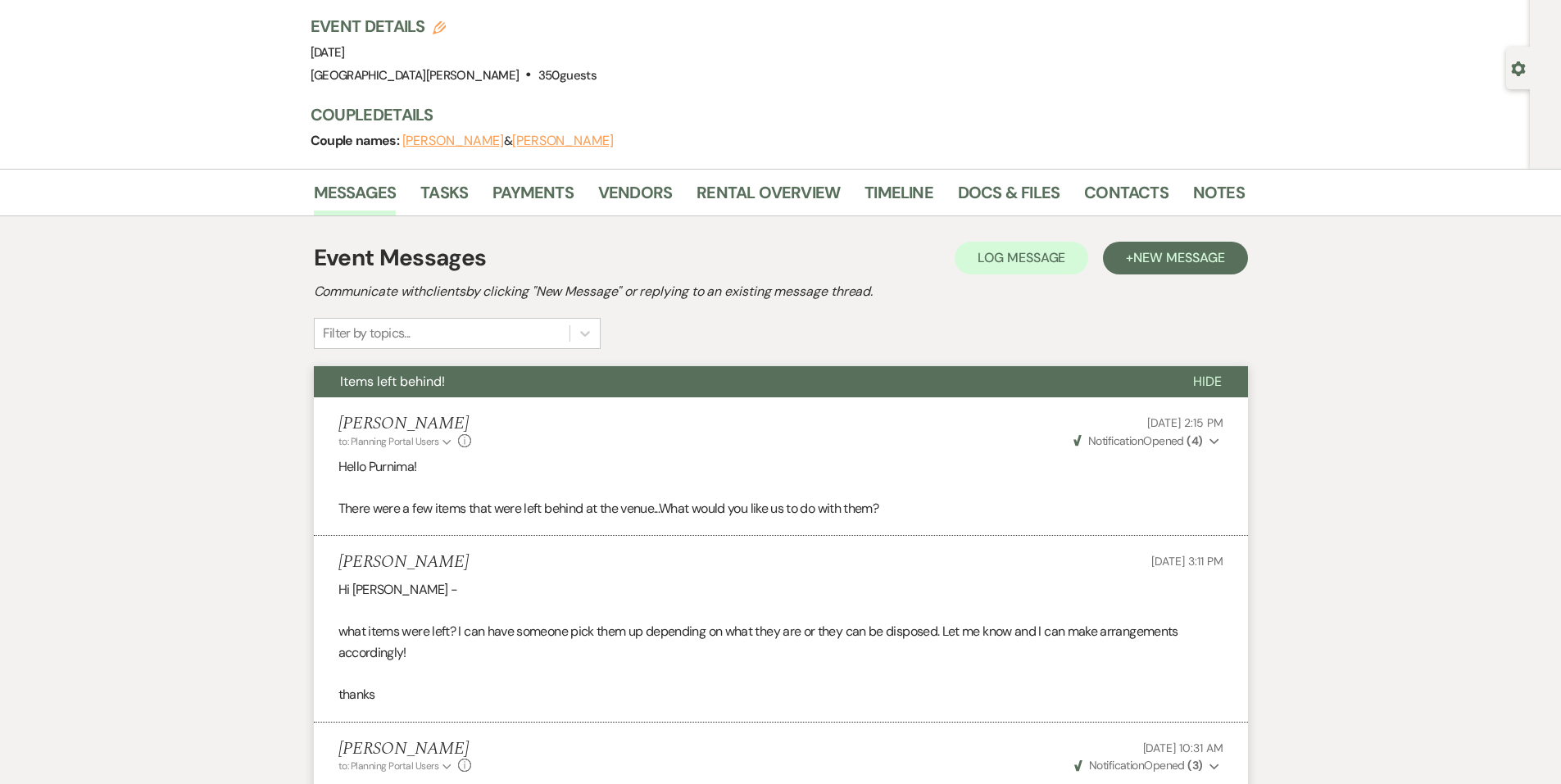
scroll to position [0, 0]
